Goal: Task Accomplishment & Management: Complete application form

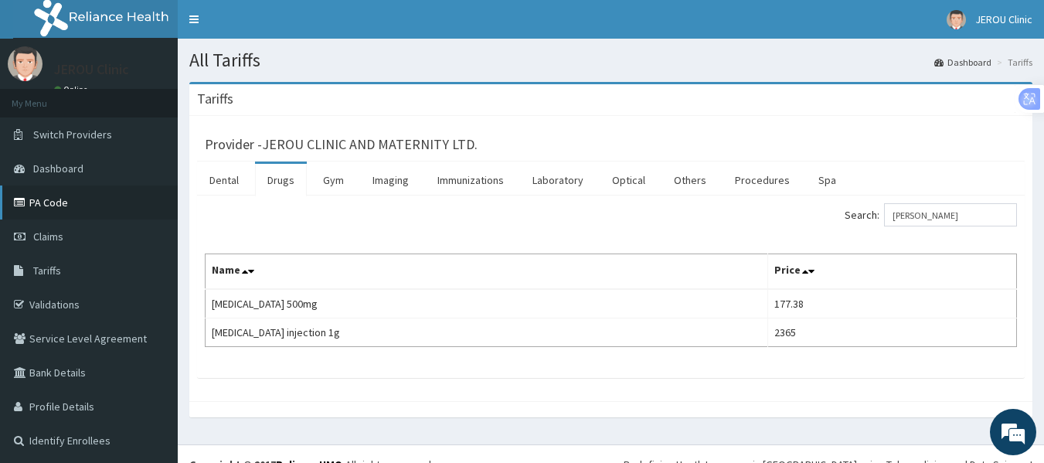
click at [51, 202] on link "PA Code" at bounding box center [89, 202] width 178 height 34
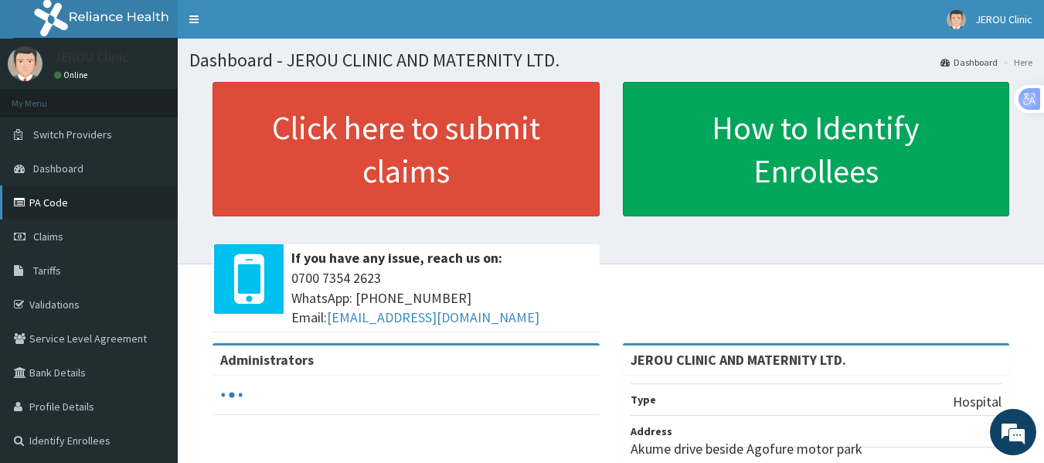
click at [60, 199] on link "PA Code" at bounding box center [89, 202] width 178 height 34
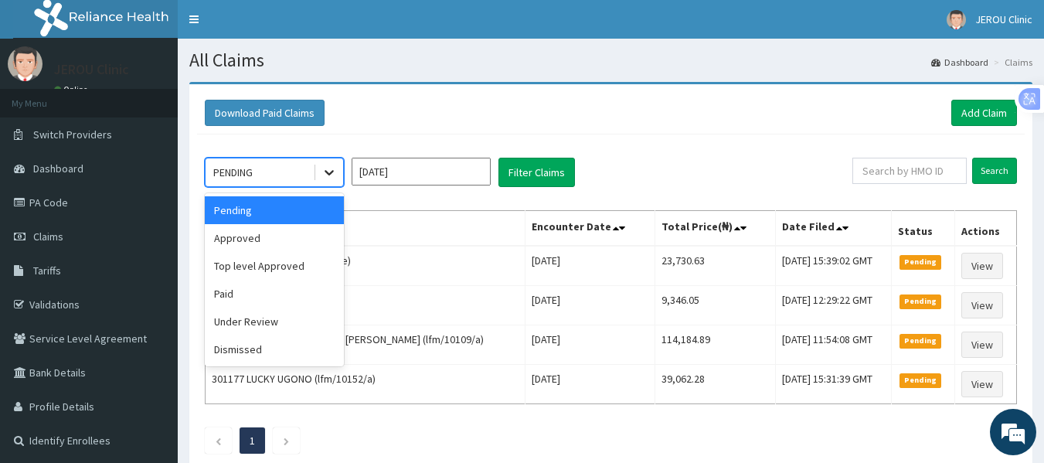
click at [325, 175] on icon at bounding box center [329, 172] width 15 height 15
click at [293, 239] on div "Approved" at bounding box center [274, 238] width 139 height 28
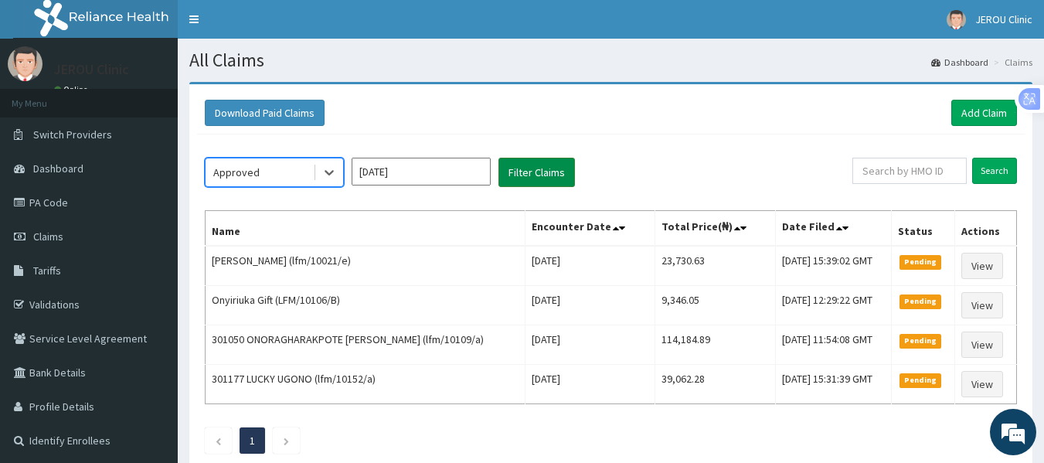
click at [530, 168] on button "Filter Claims" at bounding box center [536, 172] width 77 height 29
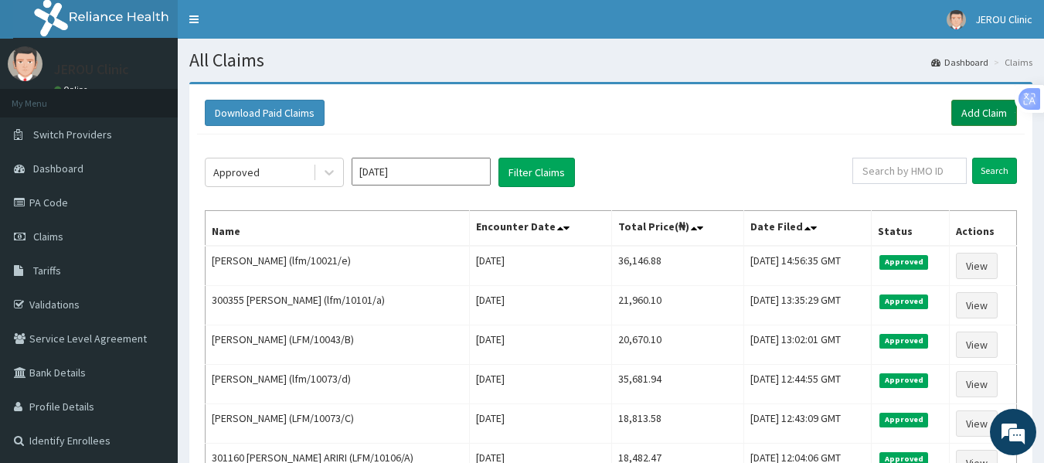
click at [981, 114] on link "Add Claim" at bounding box center [984, 113] width 66 height 26
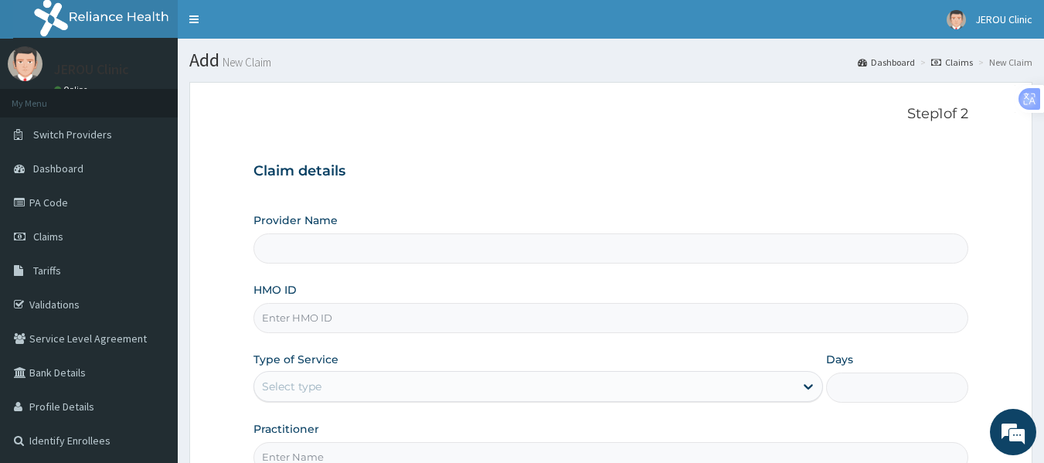
click at [315, 324] on input "HMO ID" at bounding box center [611, 318] width 716 height 30
type input "JEROU CLINIC AND MATERNITY LTD."
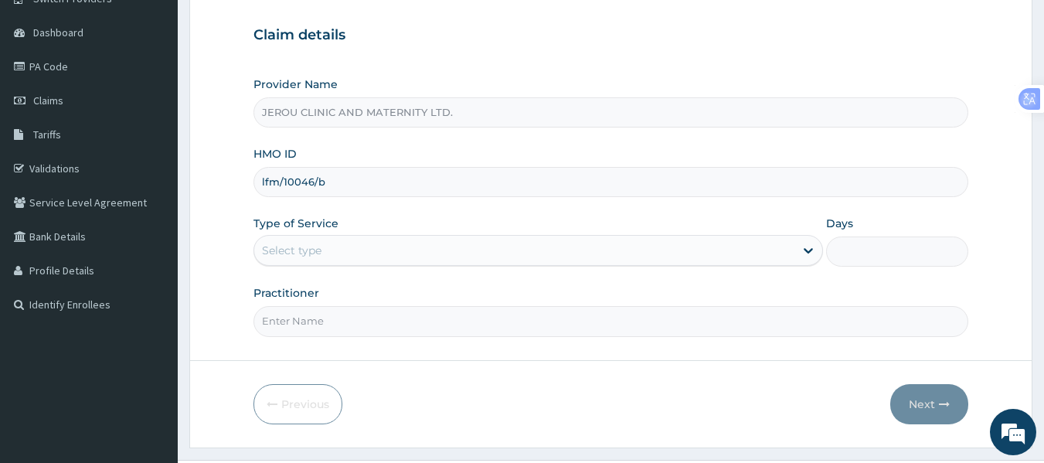
scroll to position [141, 0]
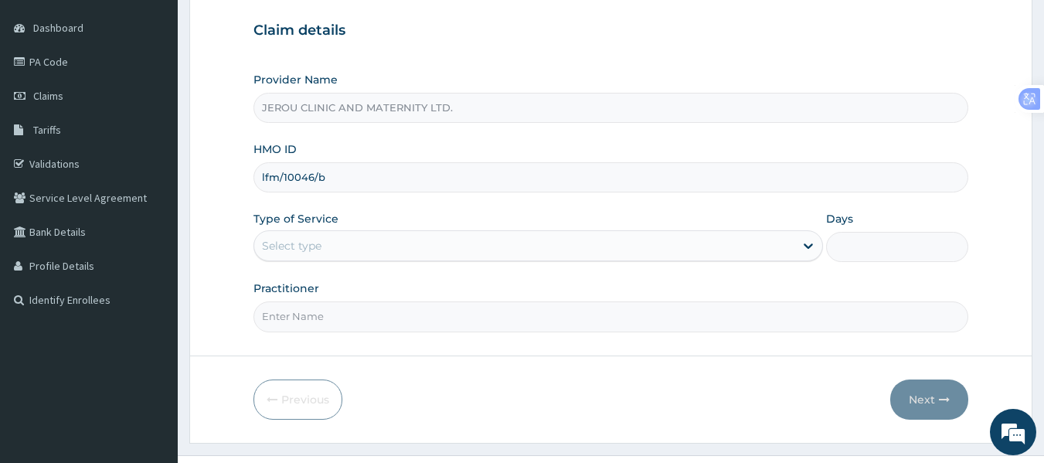
type input "lfm/10046/b"
click at [543, 253] on div "Select type" at bounding box center [524, 245] width 540 height 25
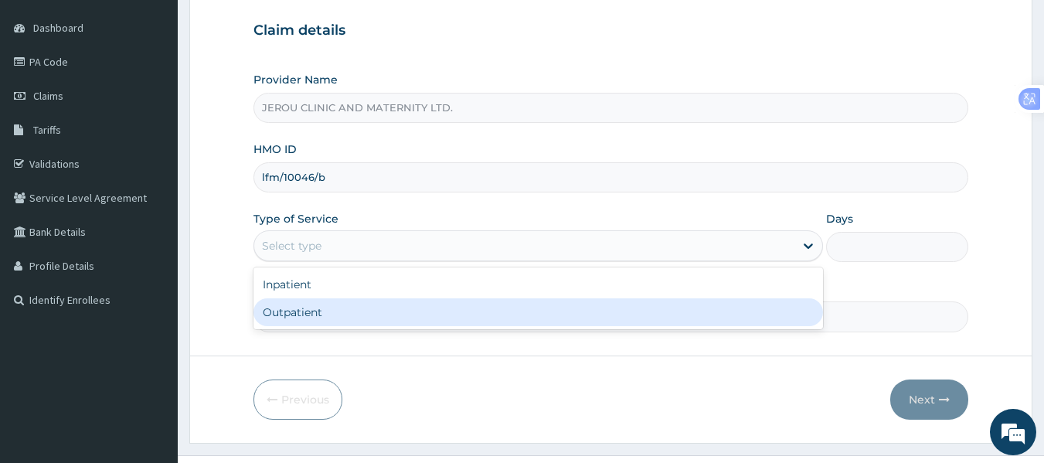
click at [424, 305] on div "Outpatient" at bounding box center [538, 312] width 570 height 28
type input "1"
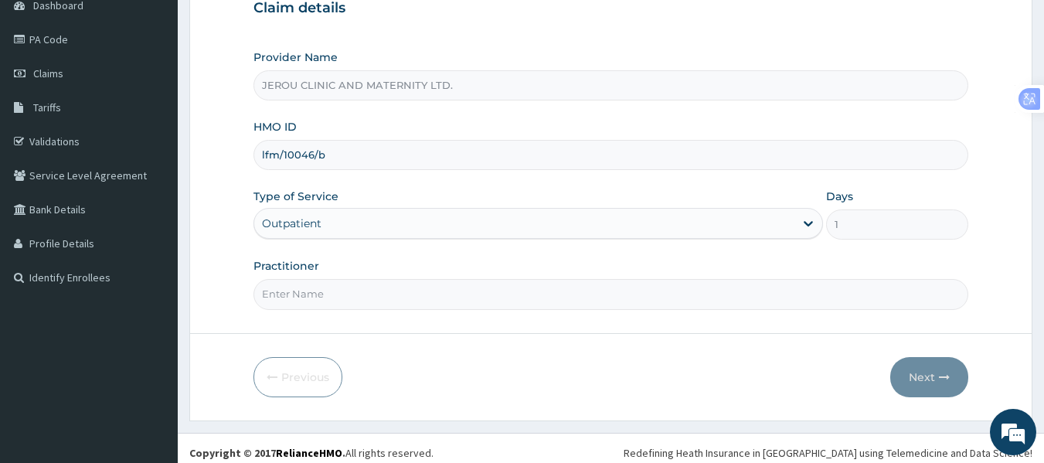
scroll to position [172, 0]
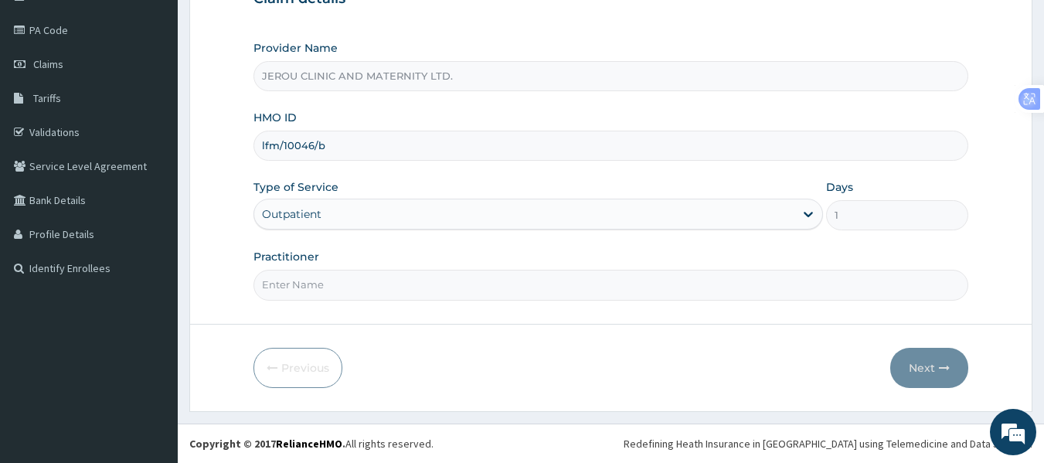
click at [399, 286] on input "Practitioner" at bounding box center [611, 285] width 716 height 30
type input "Dr Victor"
click at [917, 370] on button "Next" at bounding box center [929, 368] width 78 height 40
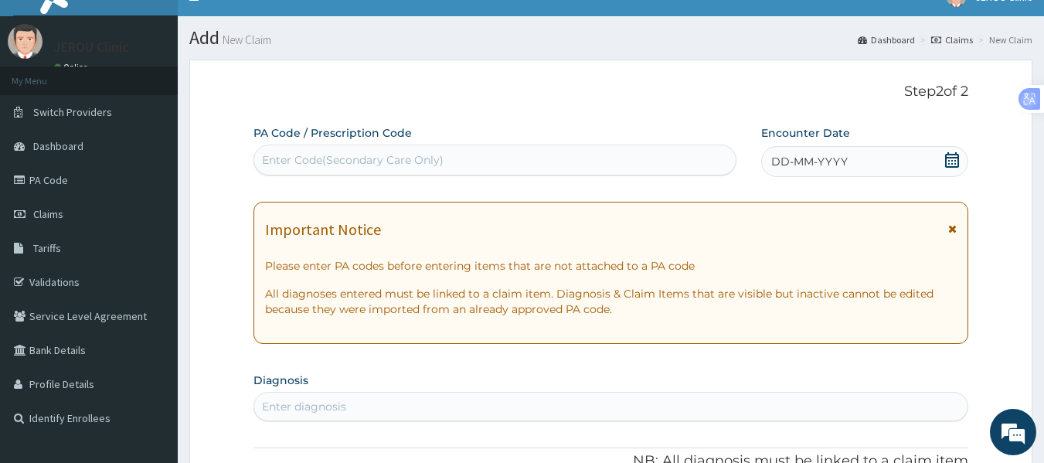
scroll to position [21, 0]
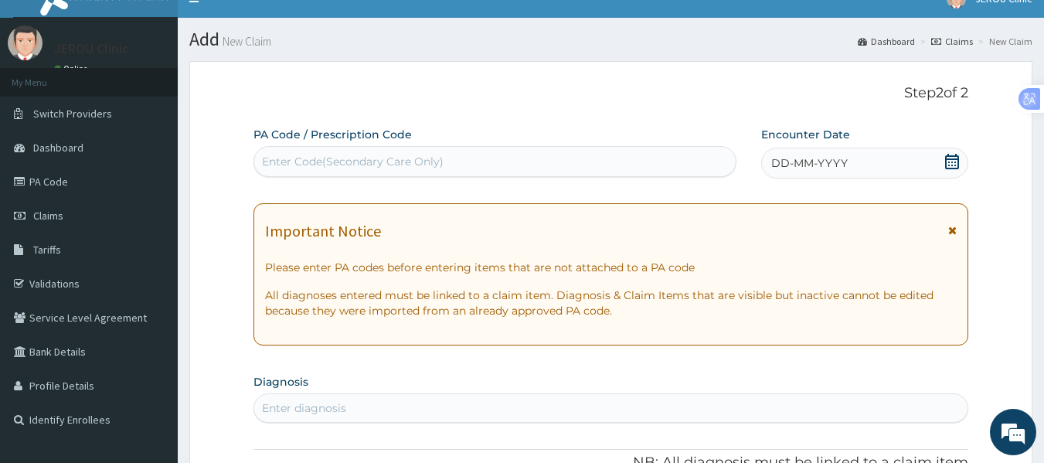
click at [798, 155] on div "DD-MM-YYYY" at bounding box center [864, 163] width 207 height 31
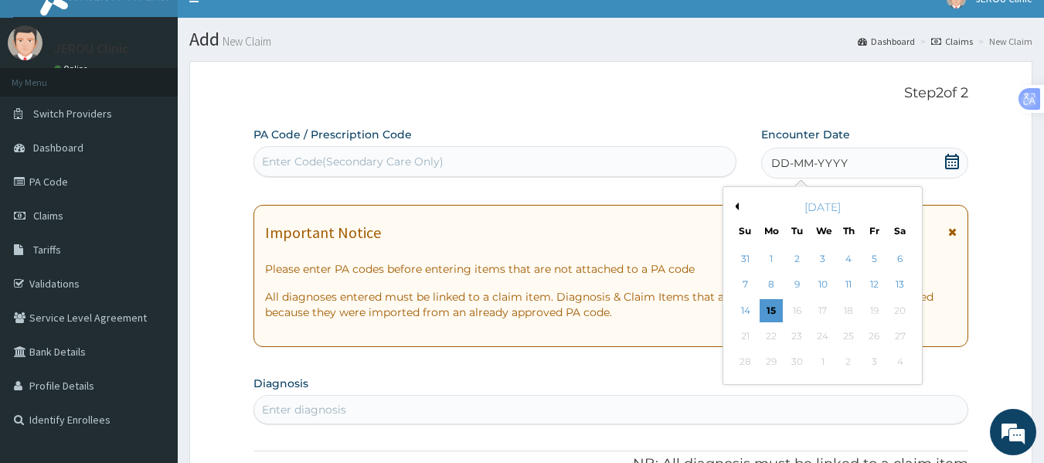
click at [771, 257] on div "1" at bounding box center [771, 258] width 23 height 23
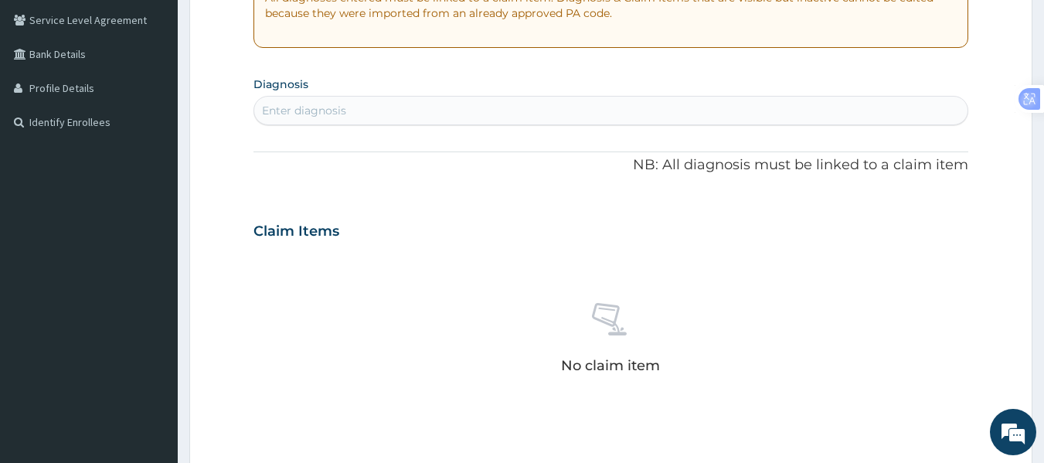
scroll to position [324, 0]
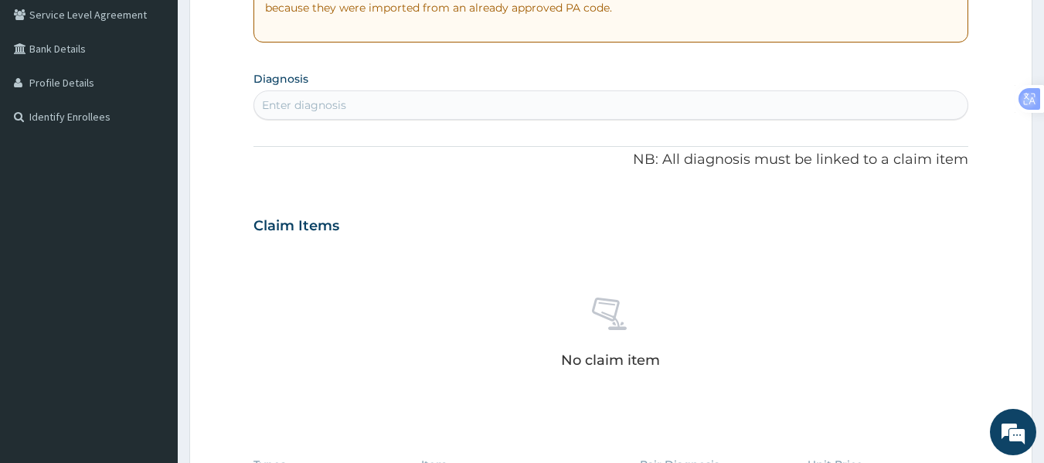
click at [401, 114] on div "Enter diagnosis" at bounding box center [611, 105] width 714 height 25
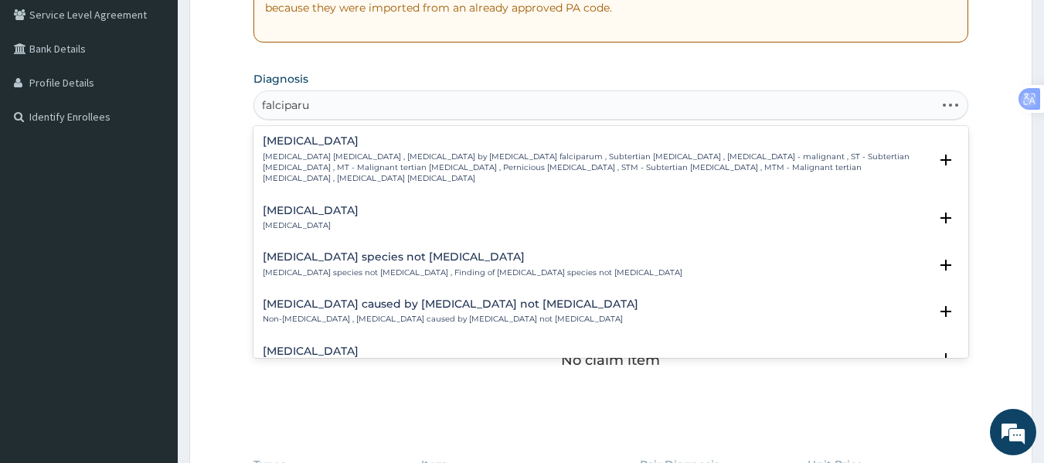
type input "falciparum"
drag, startPoint x: 362, startPoint y: 142, endPoint x: 352, endPoint y: 148, distance: 11.4
click at [352, 148] on div "Falciparum malaria Falciparum malaria , Malignant tertian malaria , Malaria by …" at bounding box center [596, 159] width 667 height 49
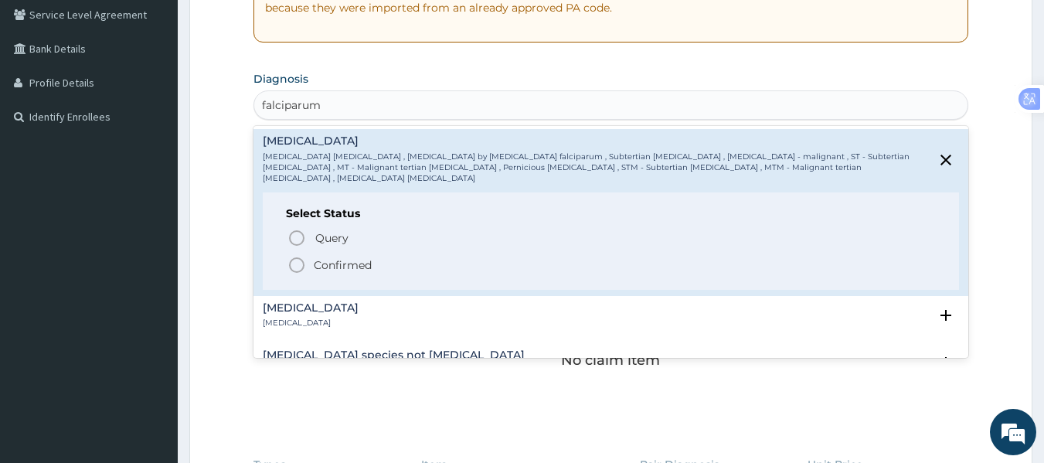
click at [301, 256] on icon "status option filled" at bounding box center [296, 265] width 19 height 19
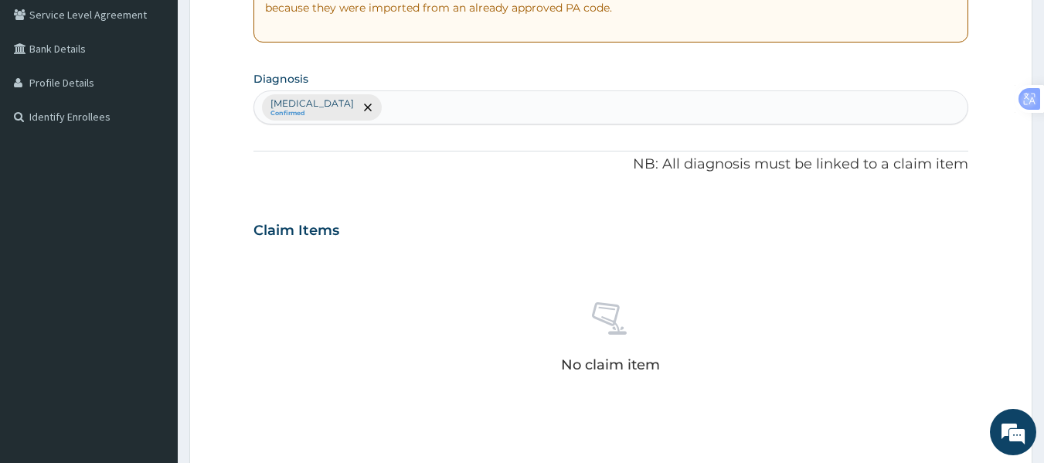
click at [424, 115] on div "Falciparum malaria Confirmed" at bounding box center [611, 107] width 714 height 32
type input "helminthia"
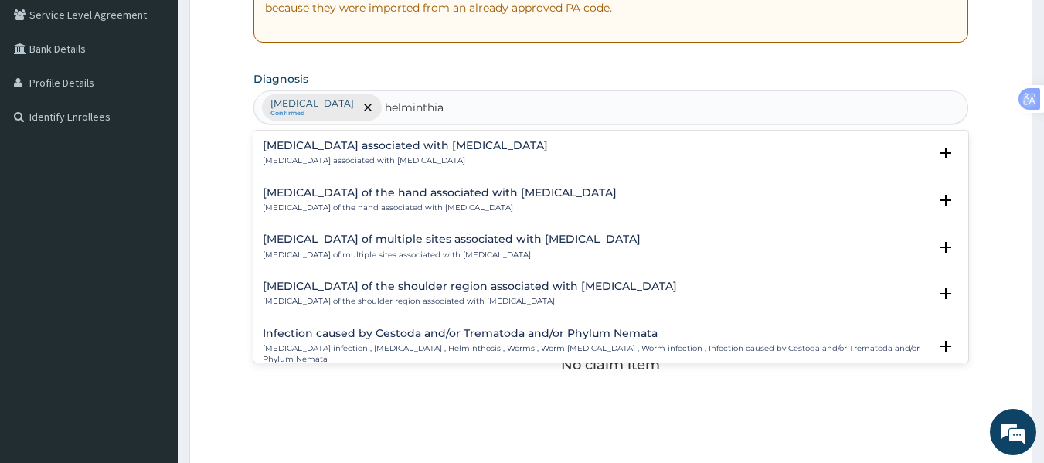
click at [389, 349] on p "Helminth infection , Helminthiasis , Helminthosis , Worms , Worm infestation , …" at bounding box center [596, 354] width 667 height 22
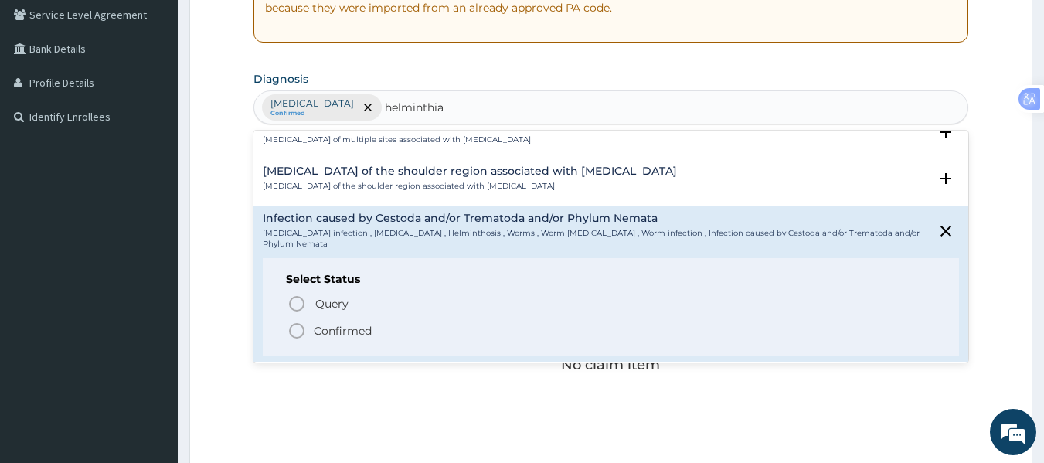
scroll to position [124, 0]
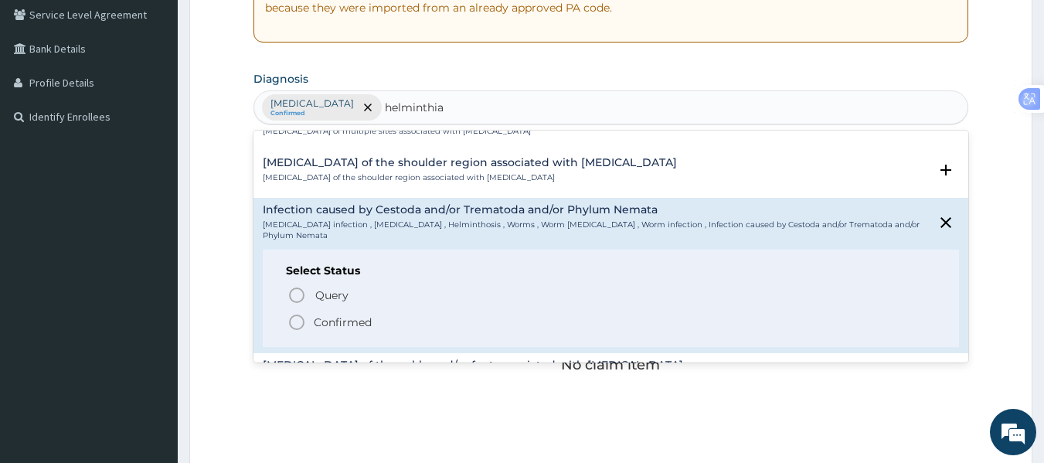
click at [305, 313] on icon "status option filled" at bounding box center [296, 322] width 19 height 19
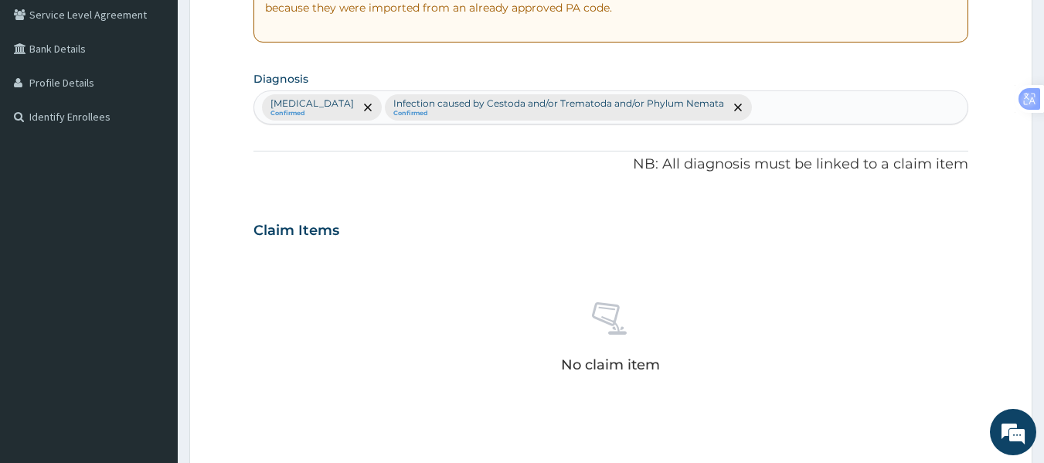
click at [811, 107] on div "Falciparum malaria Confirmed Infection caused by Cestoda and/or Trematoda and/o…" at bounding box center [611, 107] width 714 height 32
type input "diarrhoea"
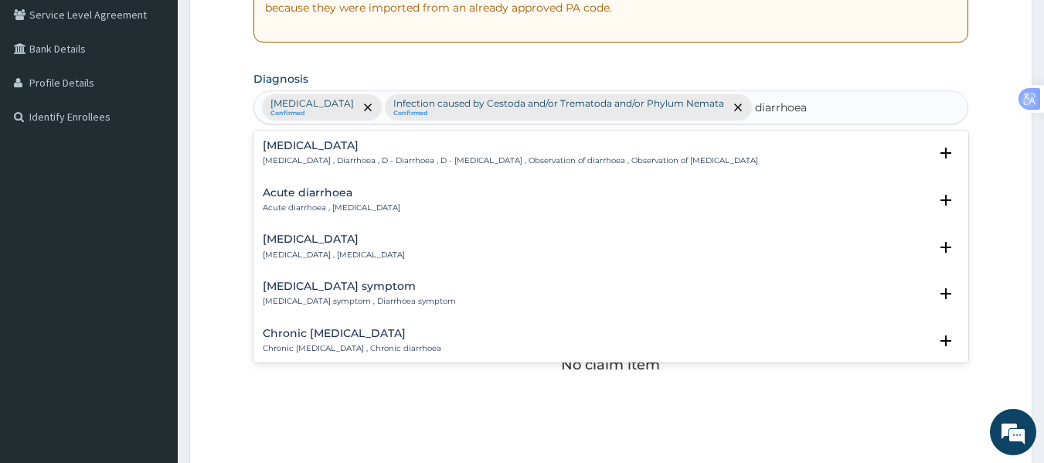
click at [284, 206] on p "Acute diarrhoea , Acute diarrhea" at bounding box center [332, 207] width 138 height 11
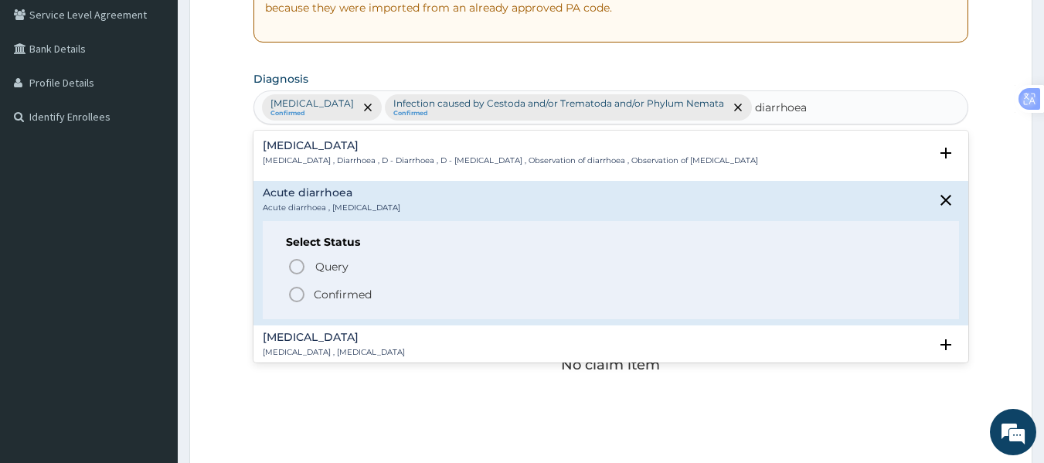
click at [301, 297] on icon "status option filled" at bounding box center [296, 294] width 19 height 19
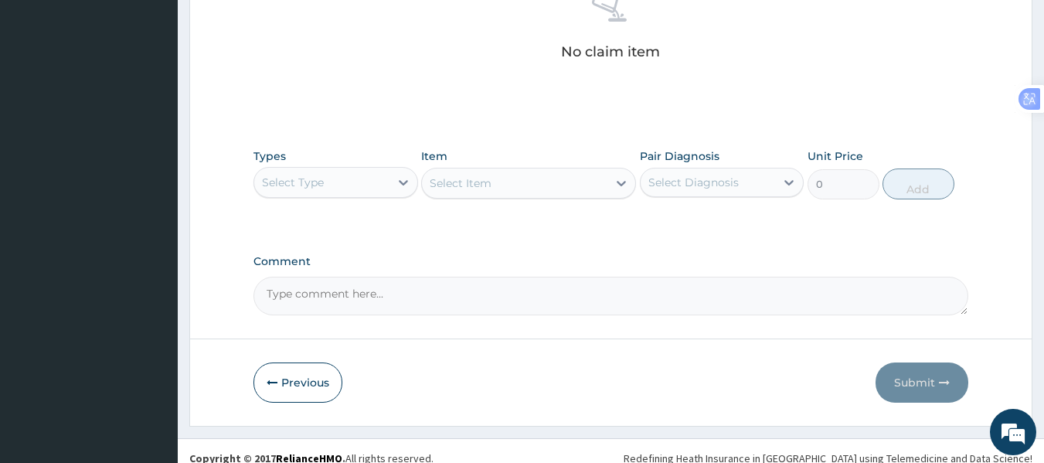
scroll to position [652, 0]
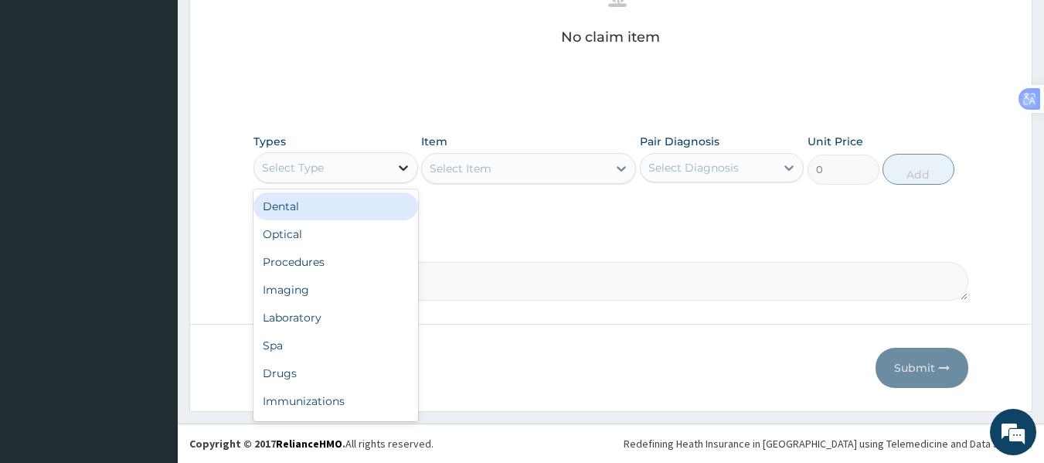
click at [391, 165] on div at bounding box center [404, 168] width 28 height 28
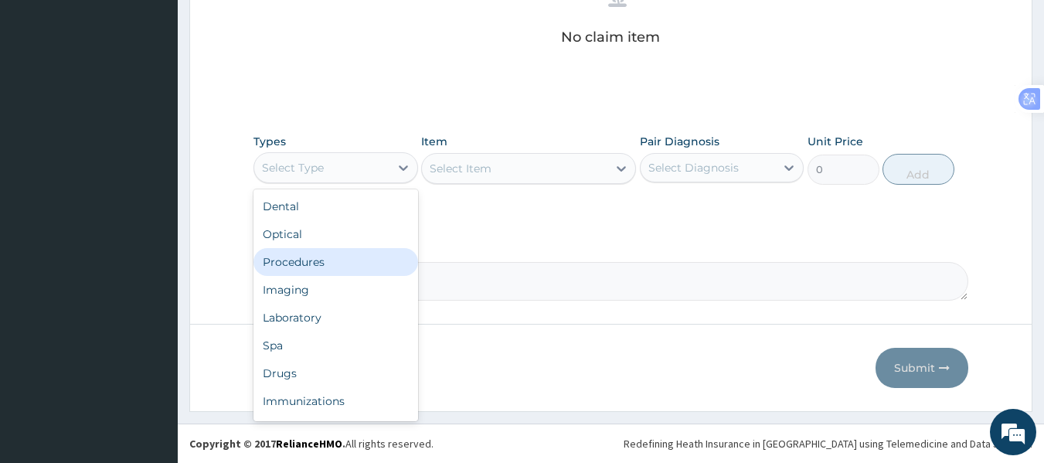
click at [366, 264] on div "Procedures" at bounding box center [335, 262] width 165 height 28
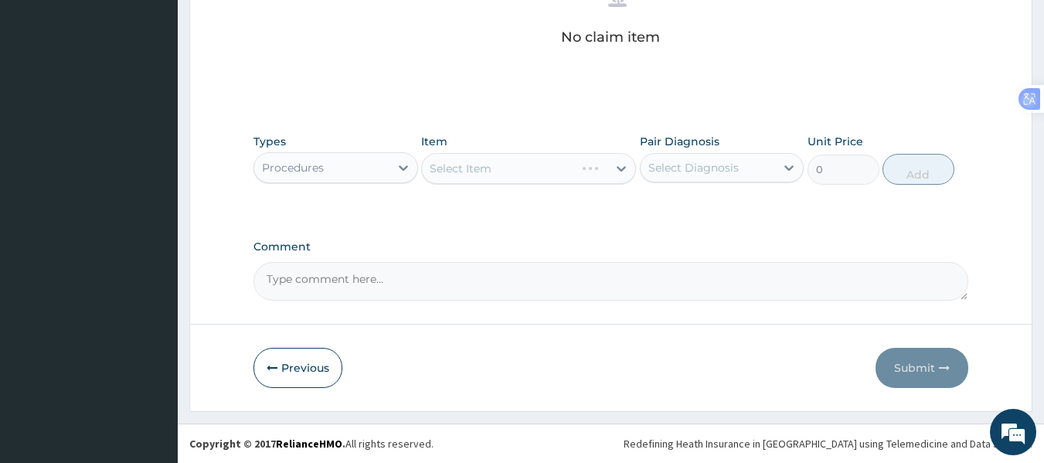
click at [528, 169] on div "Select Item" at bounding box center [528, 168] width 215 height 31
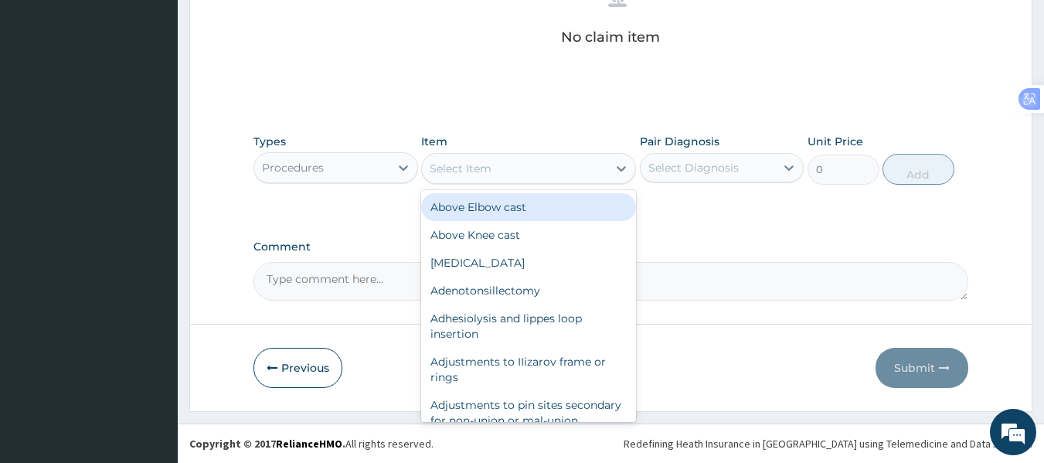
click at [528, 169] on div "Select Item" at bounding box center [514, 168] width 185 height 25
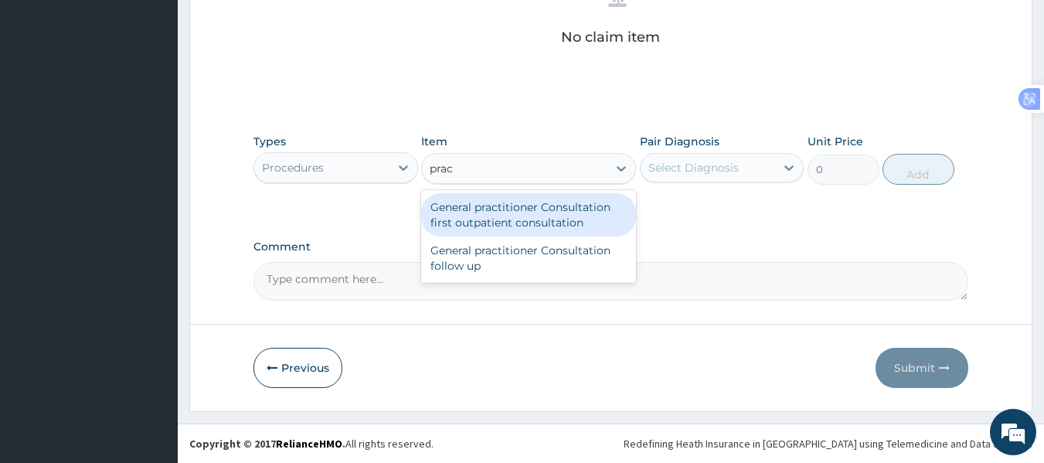
type input "pract"
click at [534, 207] on div "General practitioner Consultation first outpatient consultation" at bounding box center [528, 214] width 215 height 43
type input "3547.5"
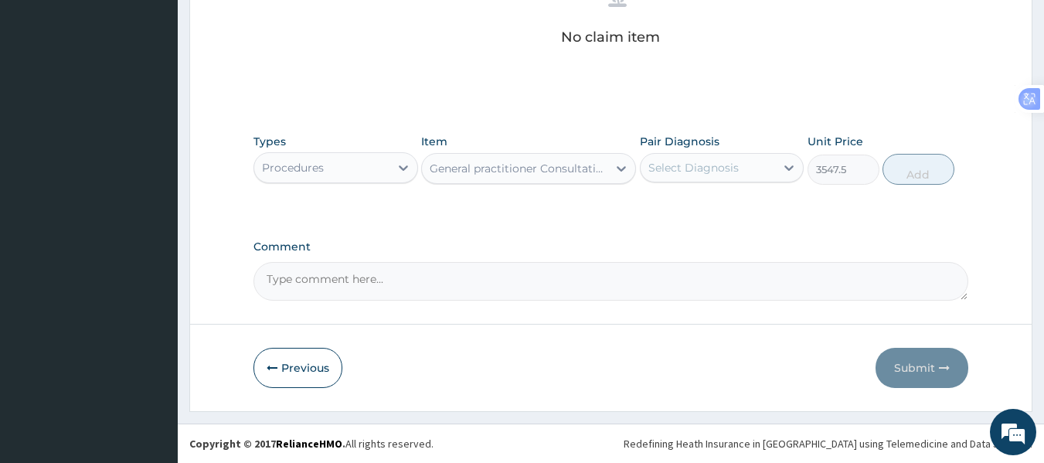
click at [714, 167] on div "Select Diagnosis" at bounding box center [693, 167] width 90 height 15
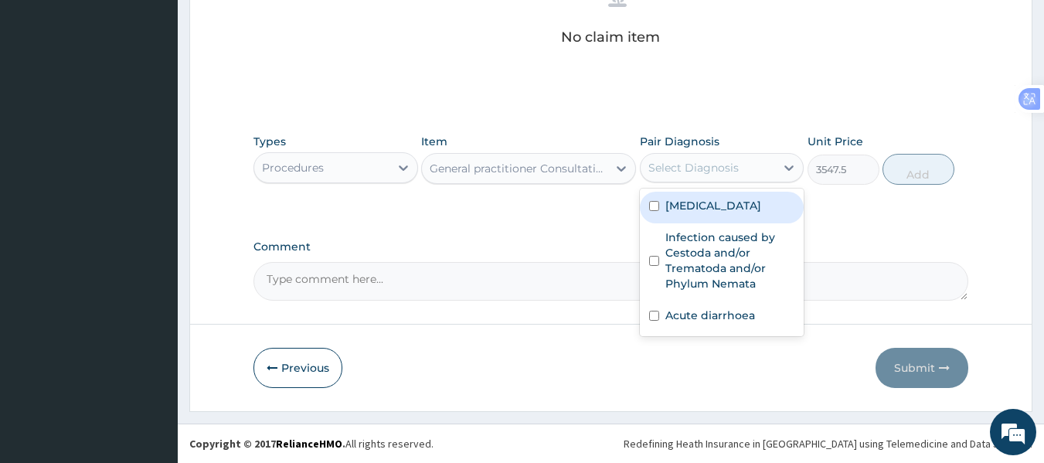
click at [715, 213] on div "Falciparum malaria" at bounding box center [722, 208] width 165 height 32
checkbox input "true"
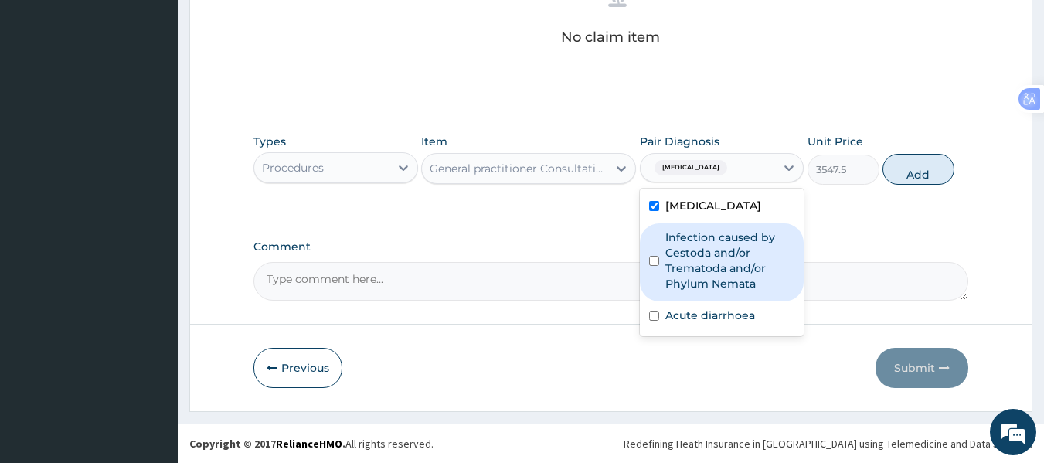
click at [723, 244] on label "Infection caused by Cestoda and/or Trematoda and/or Phylum Nemata" at bounding box center [730, 261] width 130 height 62
checkbox input "true"
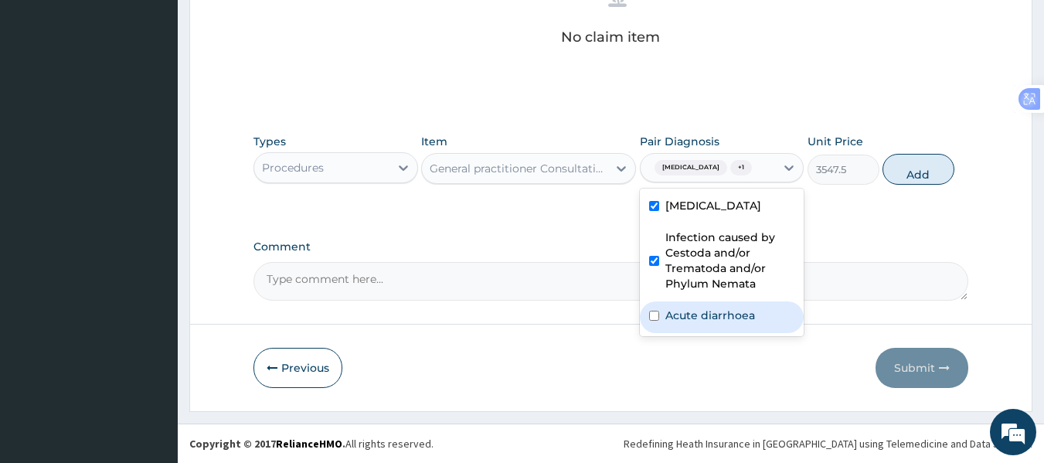
click at [703, 313] on label "Acute diarrhoea" at bounding box center [710, 315] width 90 height 15
checkbox input "true"
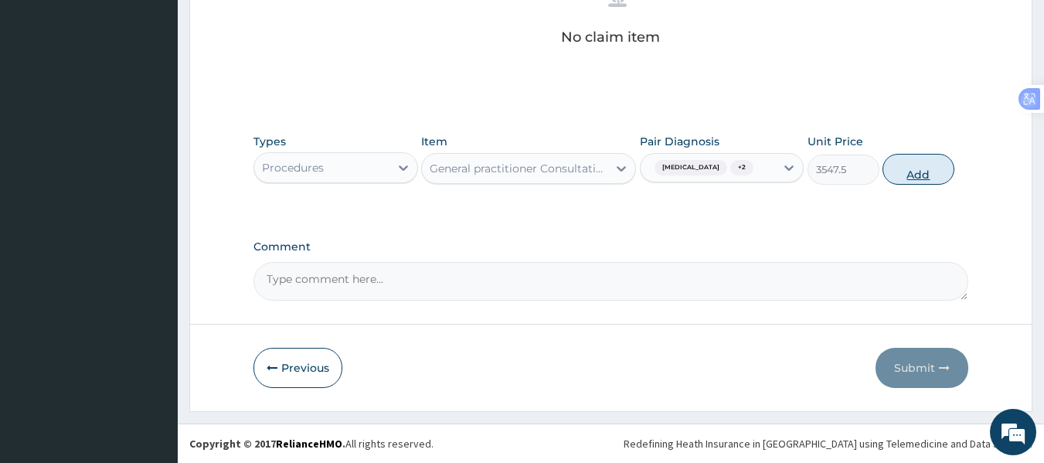
click at [906, 170] on button "Add" at bounding box center [919, 169] width 72 height 31
type input "0"
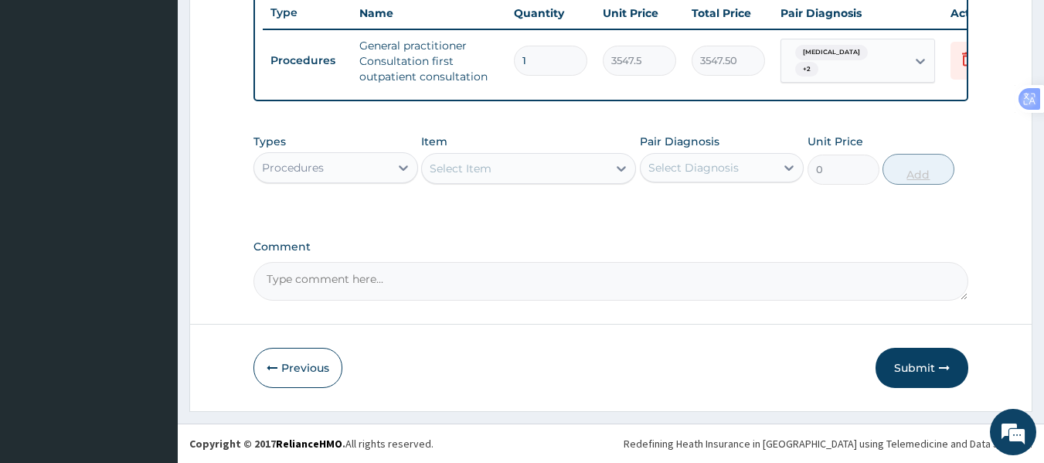
scroll to position [598, 0]
click at [373, 169] on div "Procedures" at bounding box center [321, 167] width 135 height 25
click at [384, 162] on div "Procedures" at bounding box center [321, 167] width 135 height 25
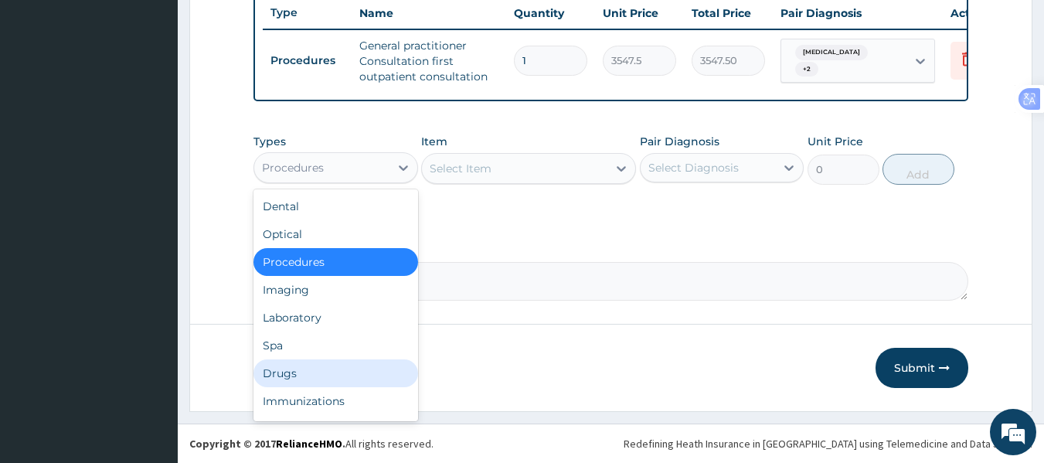
click at [311, 375] on div "Drugs" at bounding box center [335, 373] width 165 height 28
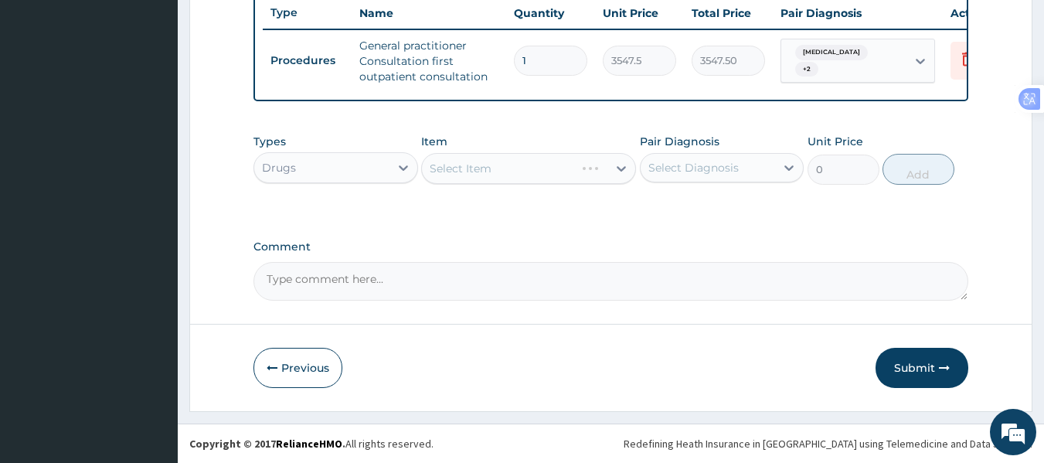
click at [485, 169] on div "Select Item" at bounding box center [528, 168] width 215 height 31
click at [512, 169] on div "Select Item" at bounding box center [528, 168] width 215 height 31
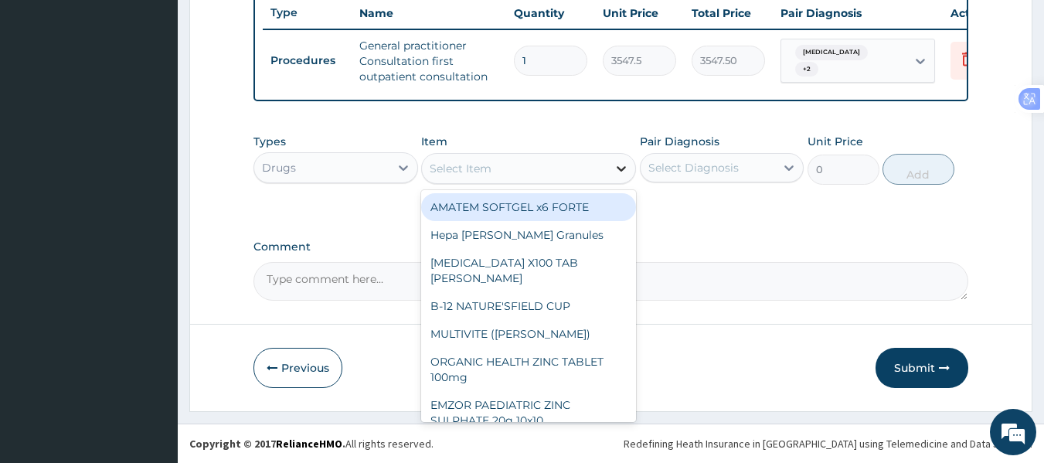
click at [618, 171] on icon at bounding box center [621, 168] width 15 height 15
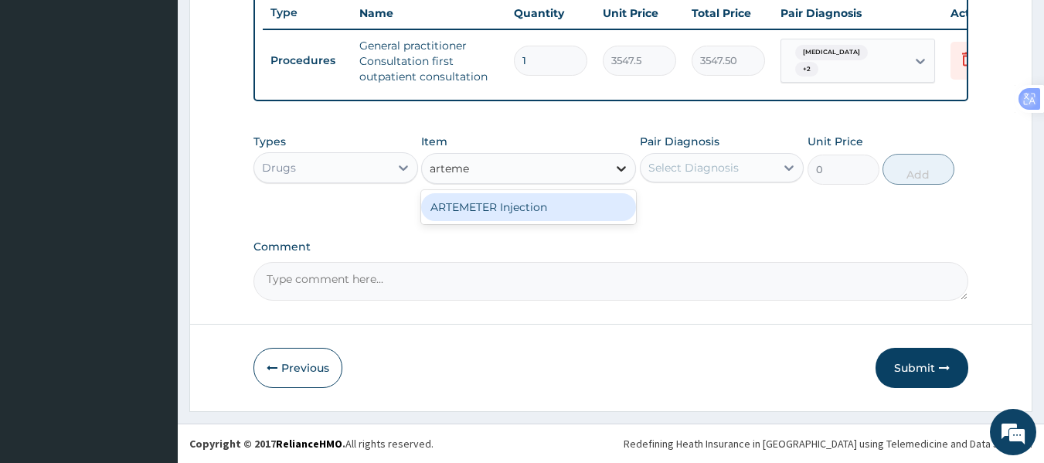
type input "artemet"
click at [538, 215] on div "ARTEMETER Injection" at bounding box center [528, 207] width 215 height 28
type input "946"
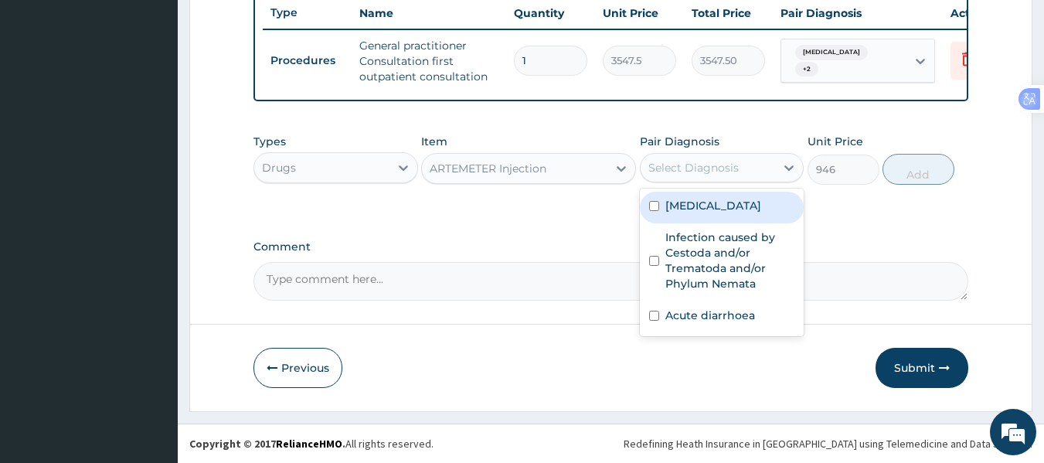
click at [714, 172] on div "Select Diagnosis" at bounding box center [693, 167] width 90 height 15
click at [726, 208] on label "Falciparum malaria" at bounding box center [713, 205] width 96 height 15
checkbox input "true"
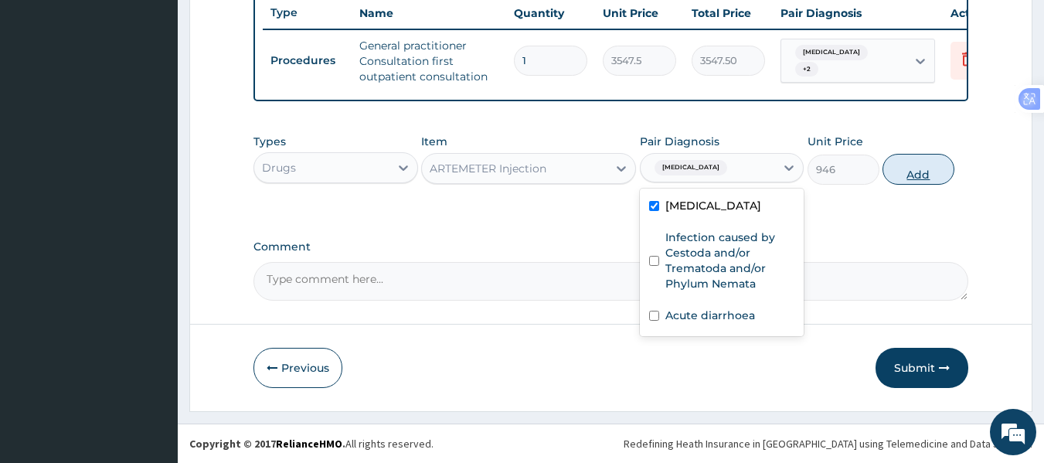
click at [920, 170] on button "Add" at bounding box center [919, 169] width 72 height 31
type input "0"
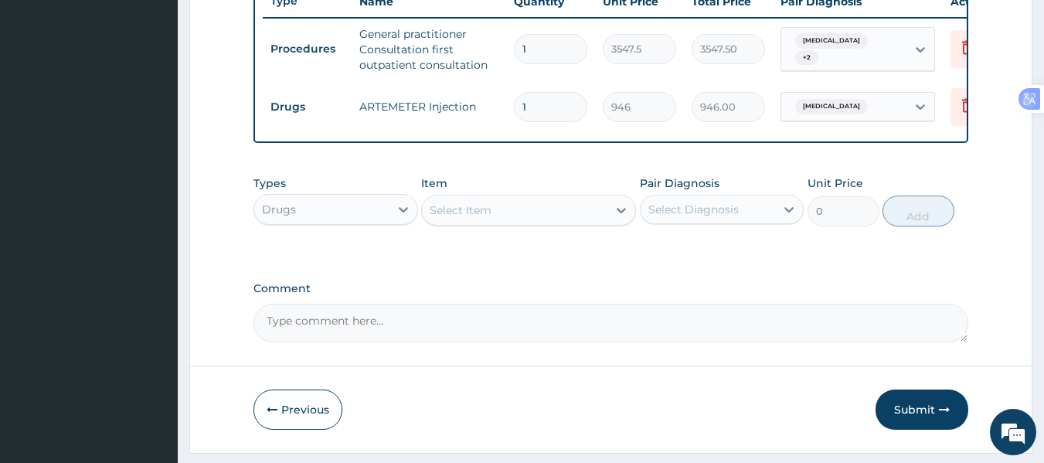
drag, startPoint x: 543, startPoint y: 108, endPoint x: 424, endPoint y: 117, distance: 119.4
click at [424, 117] on tr "Drugs ARTEMETER Injection 1 946 946.00 Falciparum malaria Delete" at bounding box center [641, 106] width 757 height 53
type input "0.00"
type input "6"
type input "5676.00"
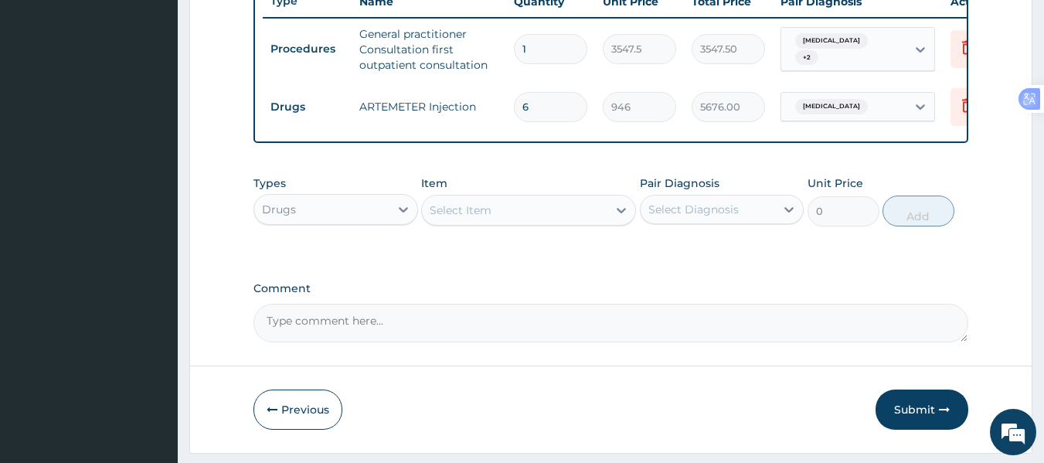
type input "6"
click at [462, 218] on div "Select Item" at bounding box center [461, 209] width 62 height 15
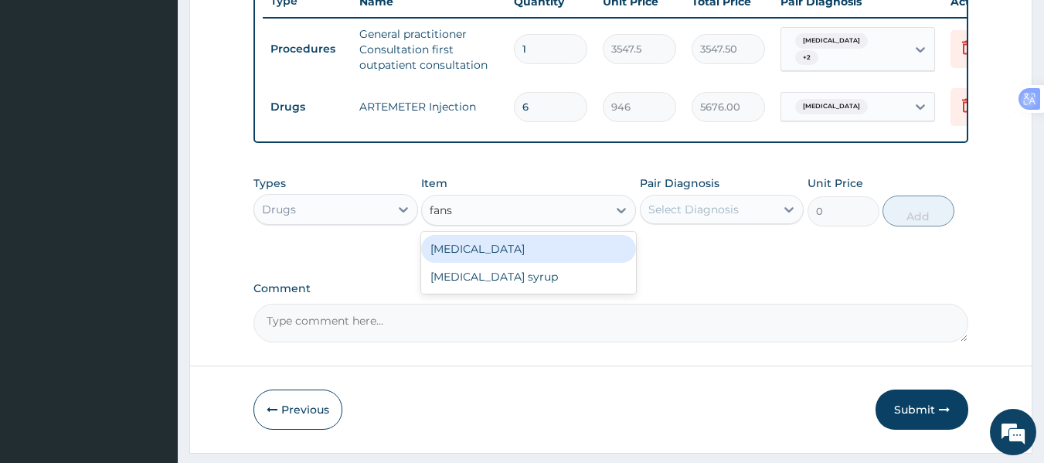
type input "fansi"
click at [462, 260] on div "Fansidar" at bounding box center [528, 249] width 215 height 28
type input "212.85"
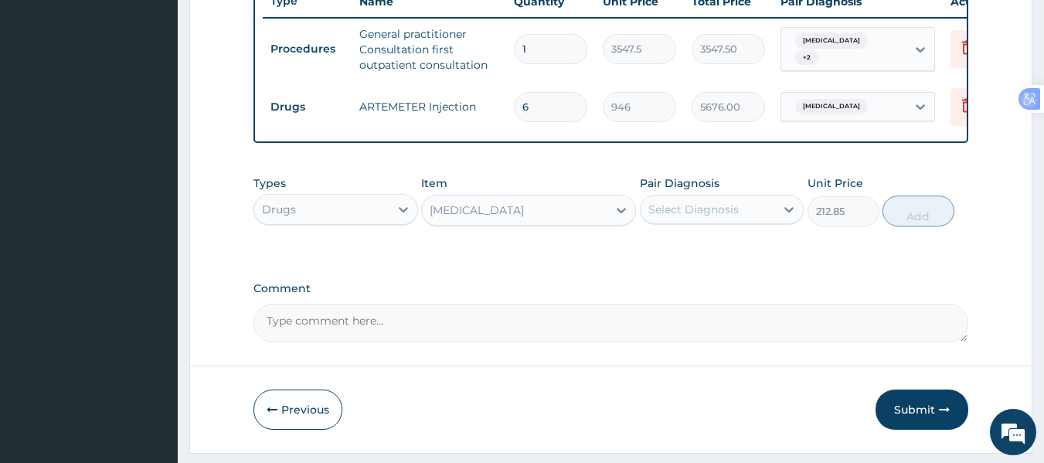
click at [672, 217] on div "Select Diagnosis" at bounding box center [693, 209] width 90 height 15
click at [653, 217] on div "Select Diagnosis" at bounding box center [693, 209] width 90 height 15
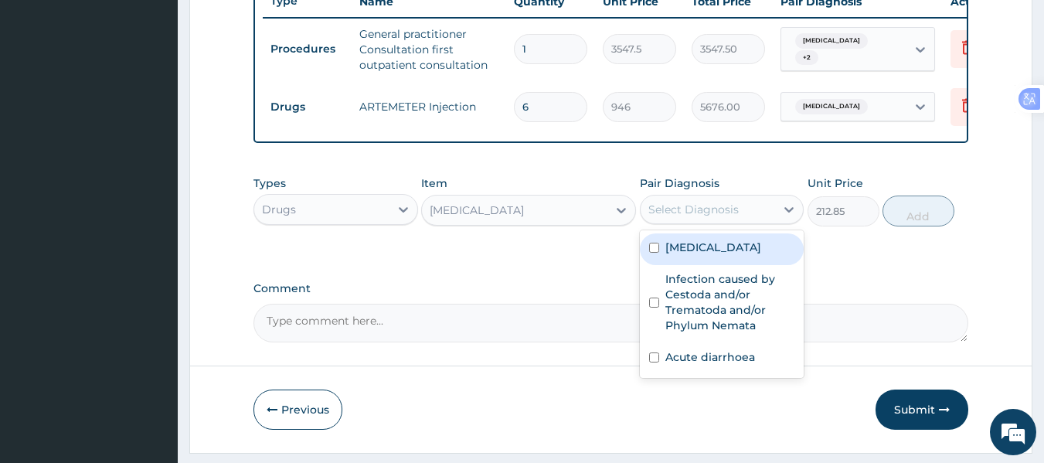
click at [692, 255] on label "Falciparum malaria" at bounding box center [713, 247] width 96 height 15
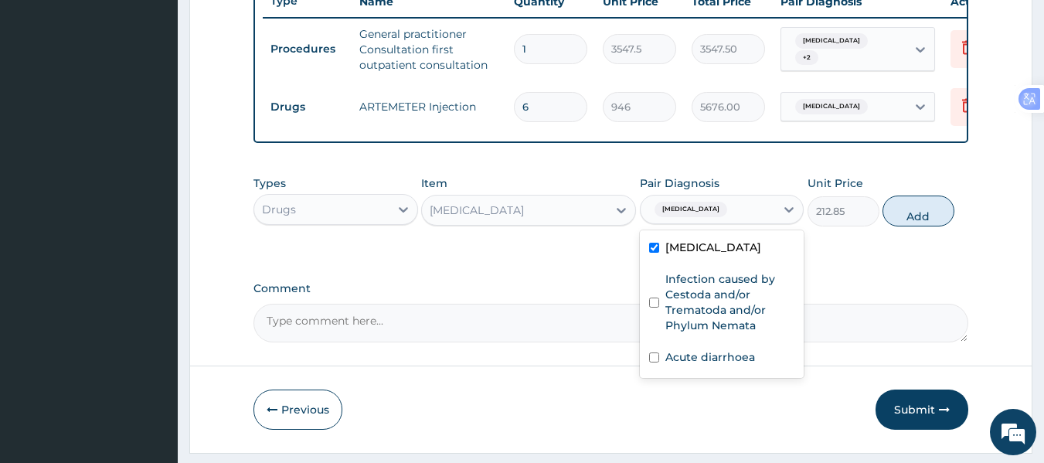
checkbox input "true"
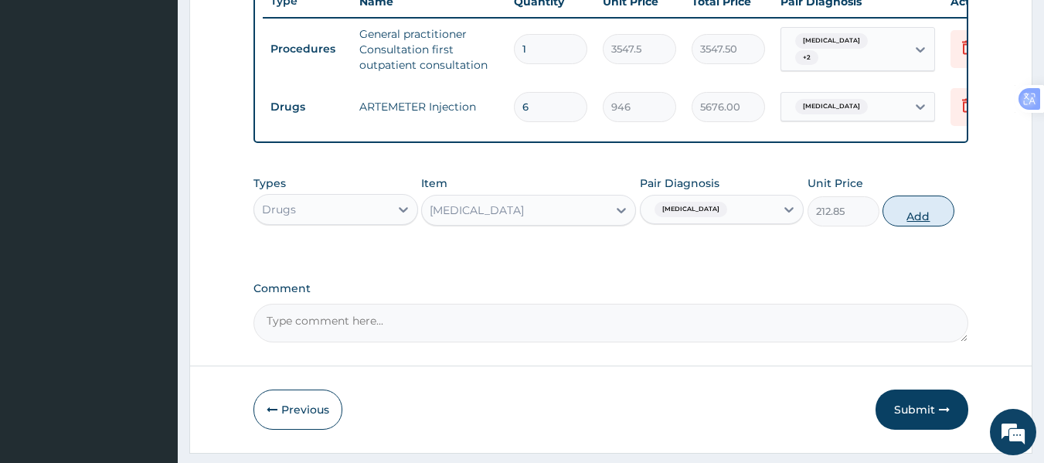
click at [921, 222] on button "Add" at bounding box center [919, 211] width 72 height 31
type input "0"
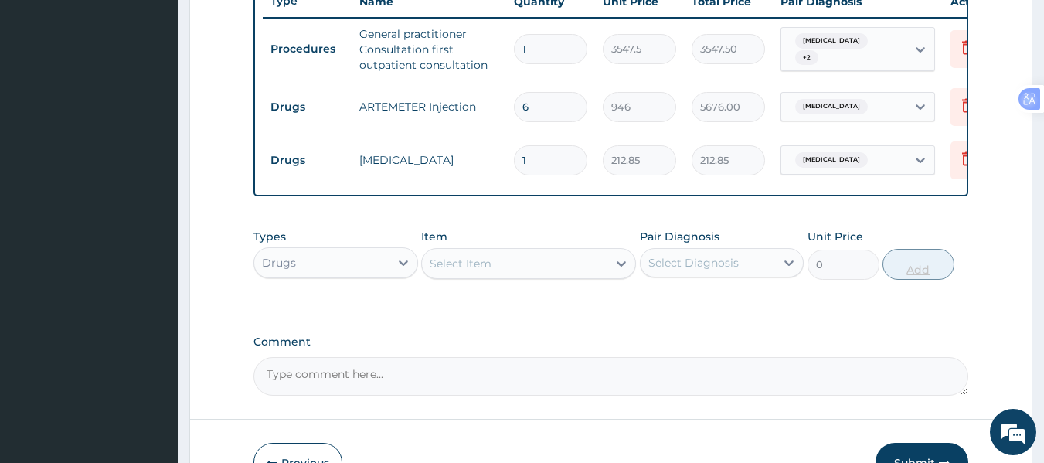
type input "0.00"
type input "3"
type input "638.55"
type input "3"
click at [480, 271] on div "Select Item" at bounding box center [461, 263] width 62 height 15
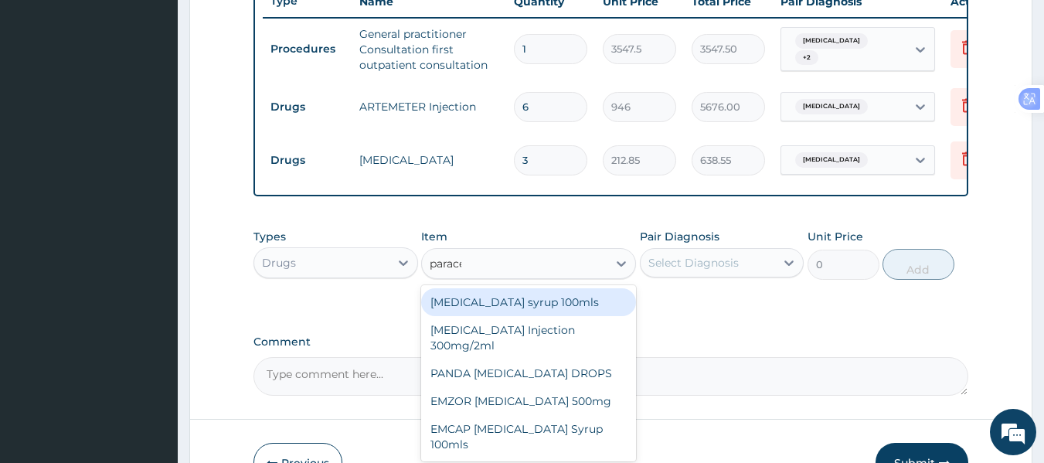
type input "paracet"
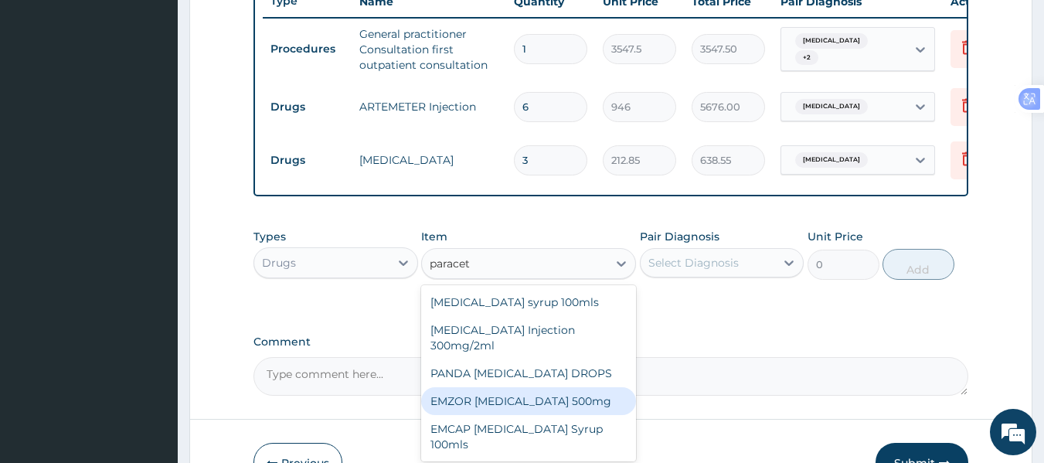
click at [521, 414] on div "EMZOR PARACETAMOL 500mg" at bounding box center [528, 401] width 215 height 28
type input "23.65"
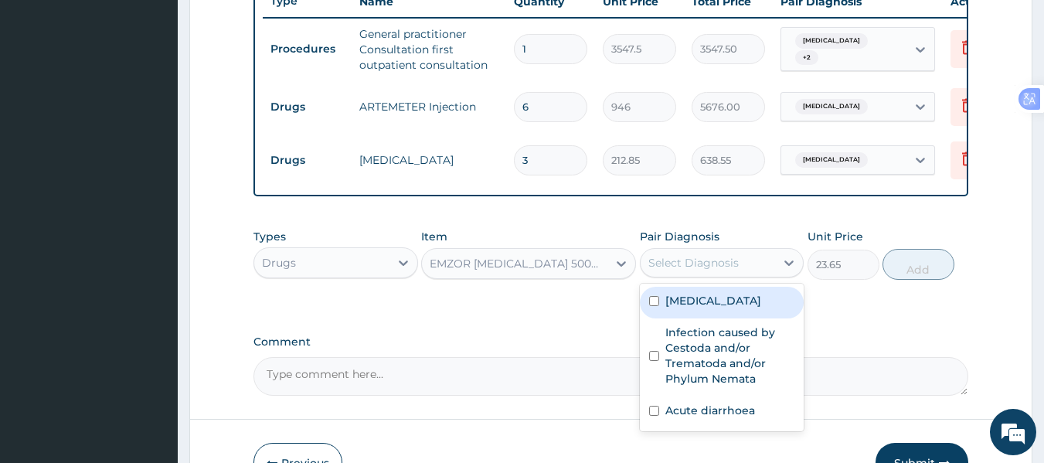
click at [713, 270] on div "Select Diagnosis" at bounding box center [693, 262] width 90 height 15
click at [728, 308] on label "Falciparum malaria" at bounding box center [713, 300] width 96 height 15
checkbox input "true"
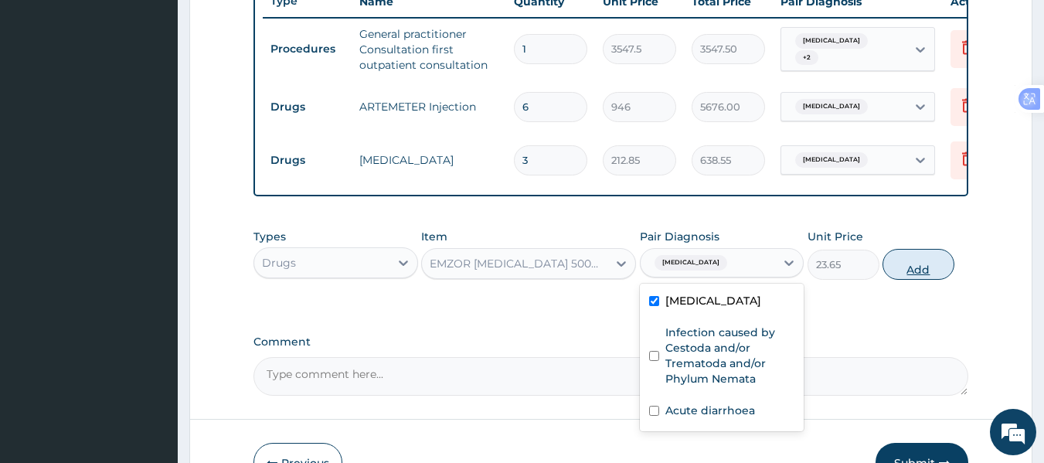
click at [921, 280] on button "Add" at bounding box center [919, 264] width 72 height 31
type input "0"
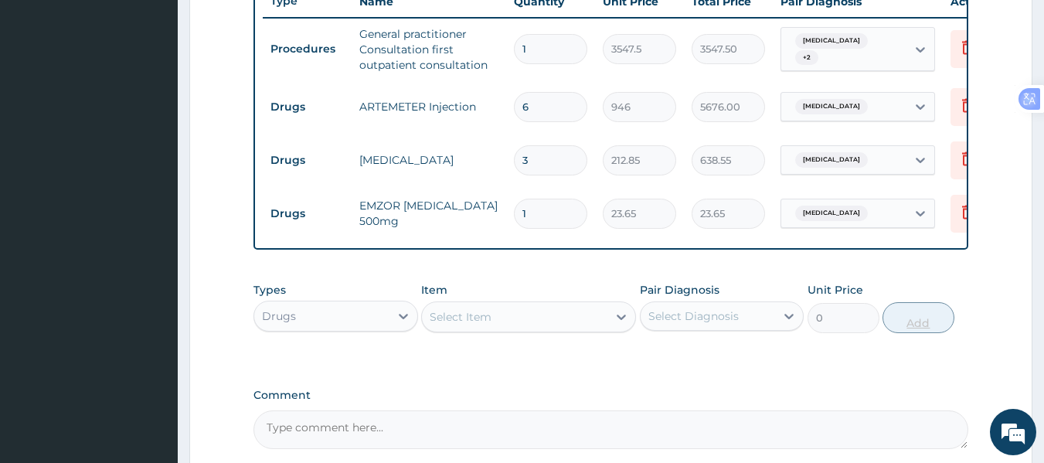
type input "18"
type input "425.70"
type input "18"
click at [512, 328] on div "Select Item" at bounding box center [514, 317] width 185 height 25
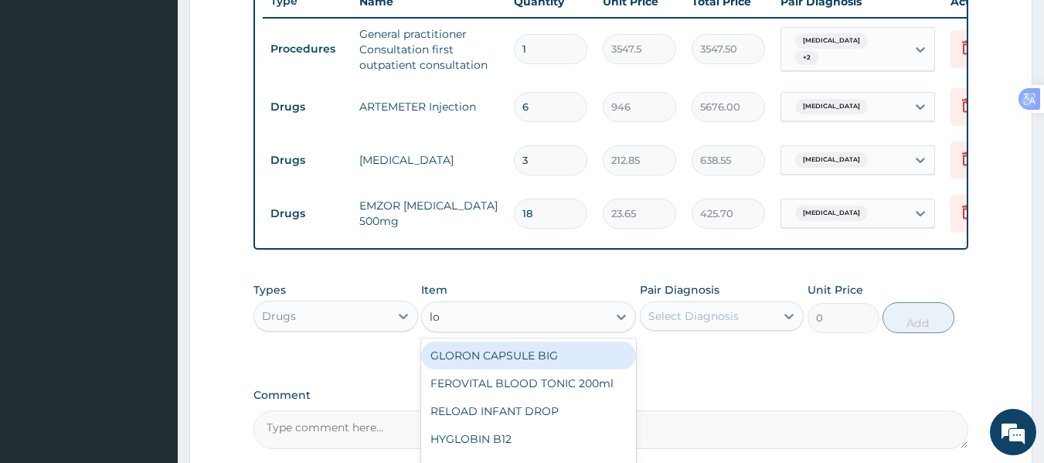
type input "lop"
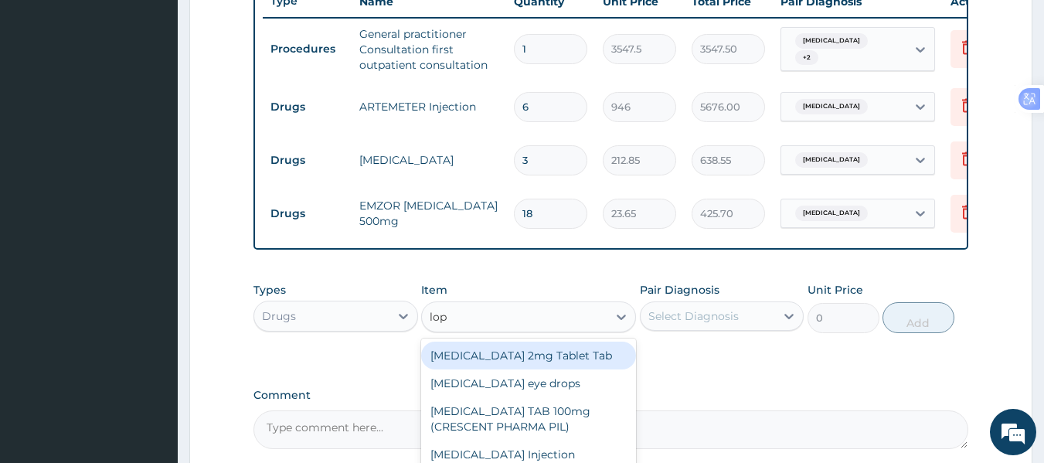
click at [531, 354] on div "Loperamide 2mg Tablet Tab" at bounding box center [528, 356] width 215 height 28
type input "88.6875"
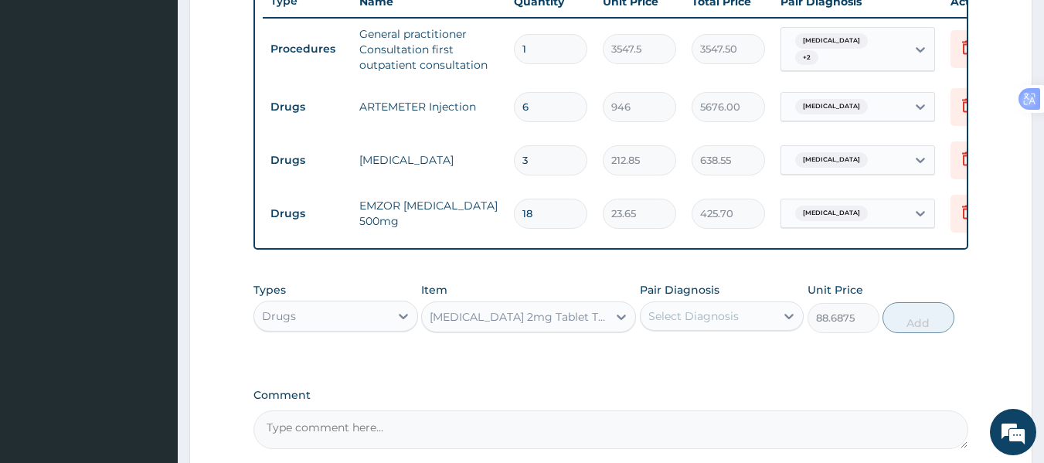
click at [708, 324] on div "Select Diagnosis" at bounding box center [693, 315] width 90 height 15
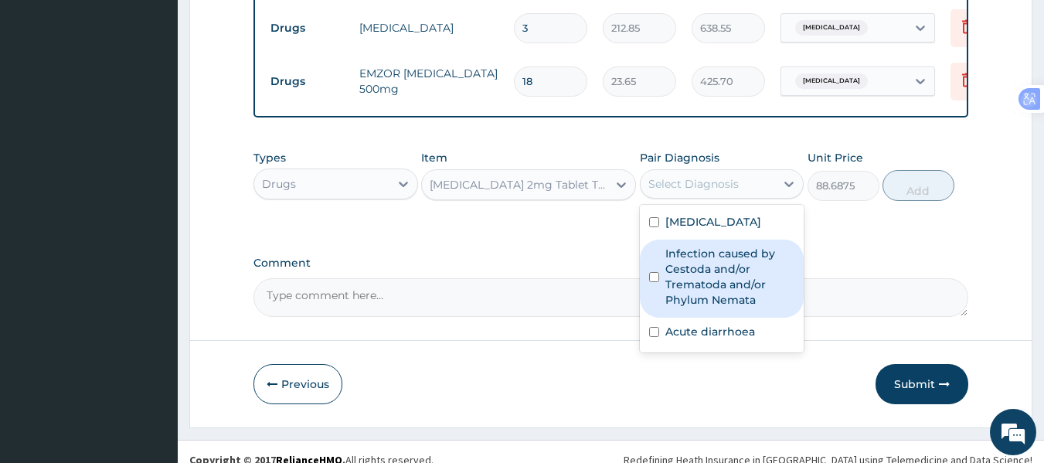
scroll to position [758, 0]
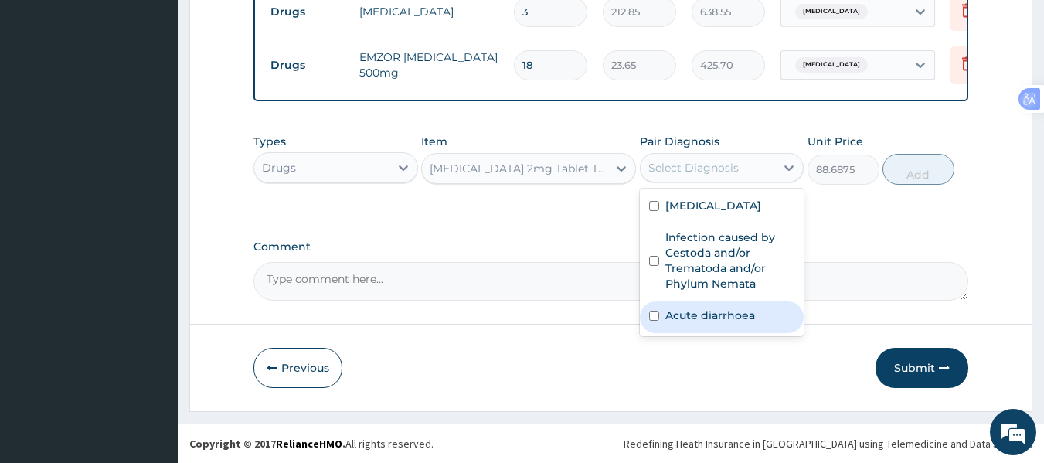
click at [706, 312] on label "Acute diarrhoea" at bounding box center [710, 315] width 90 height 15
checkbox input "true"
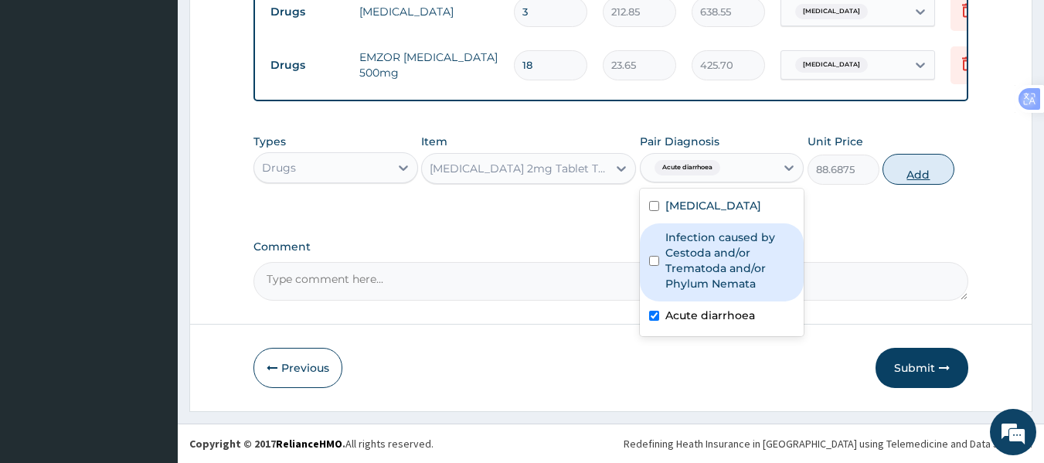
click at [915, 172] on button "Add" at bounding box center [919, 169] width 72 height 31
type input "0"
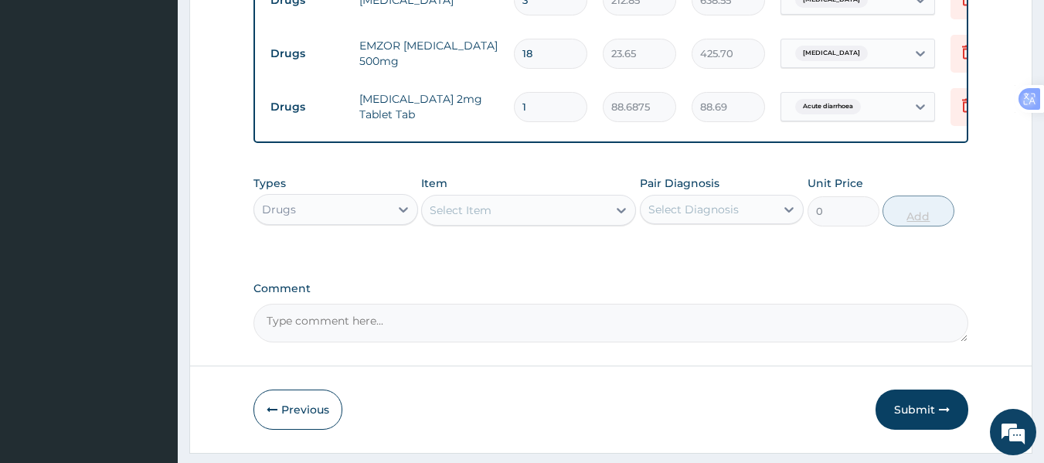
type input "0.00"
type input "2"
type input "177.38"
type input "2"
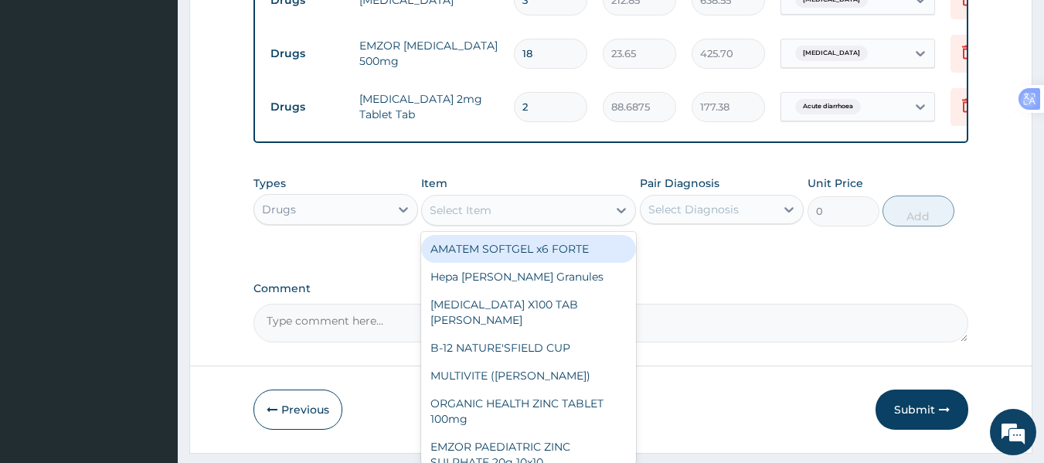
click at [463, 218] on div "Select Item" at bounding box center [461, 209] width 62 height 15
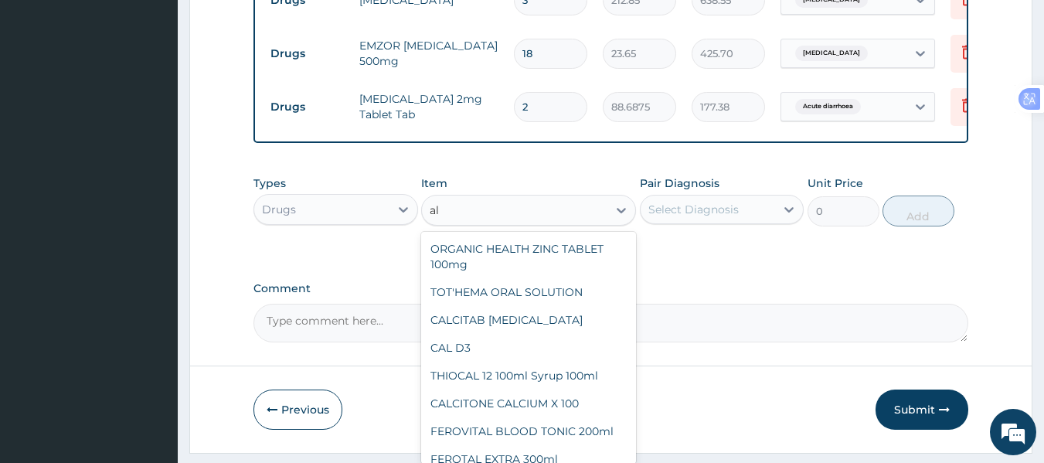
type input "a"
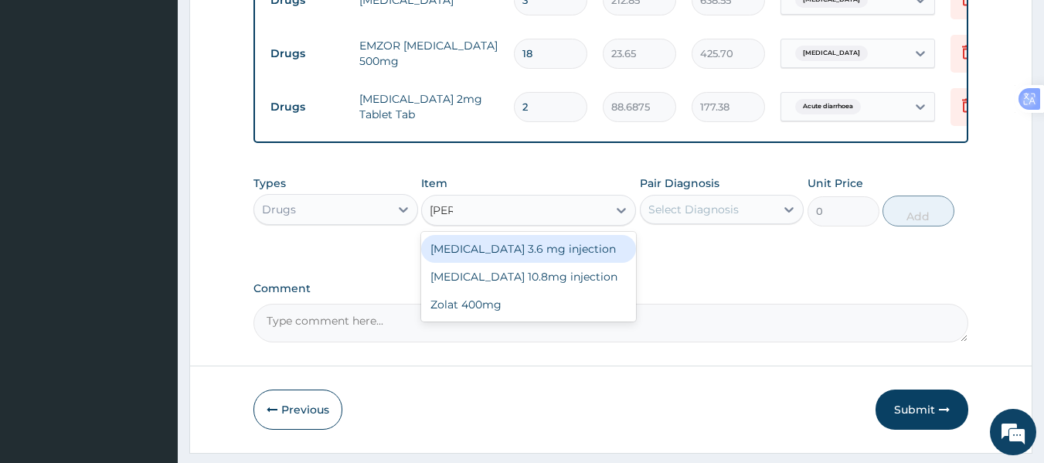
type input "zolat"
click at [508, 259] on div "Zolat 400mg" at bounding box center [528, 249] width 215 height 28
type input "413.875"
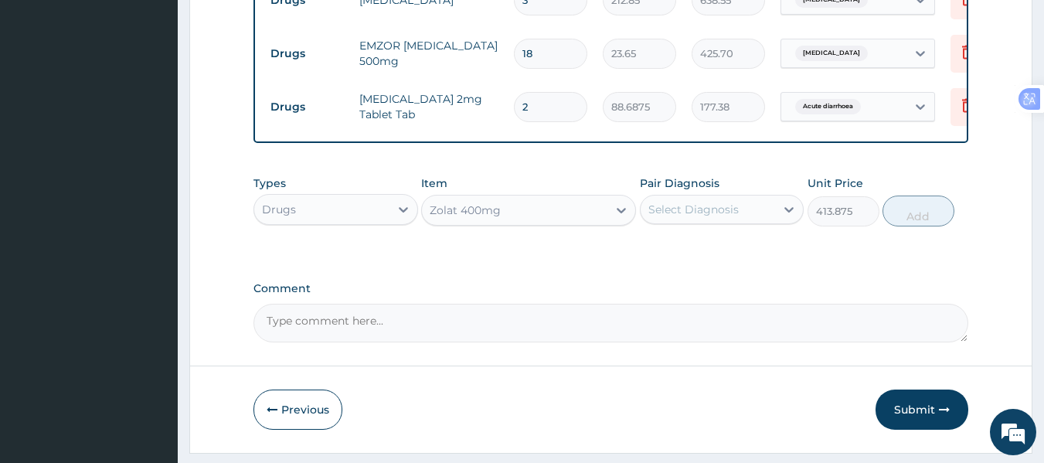
click at [720, 217] on div "Select Diagnosis" at bounding box center [693, 209] width 90 height 15
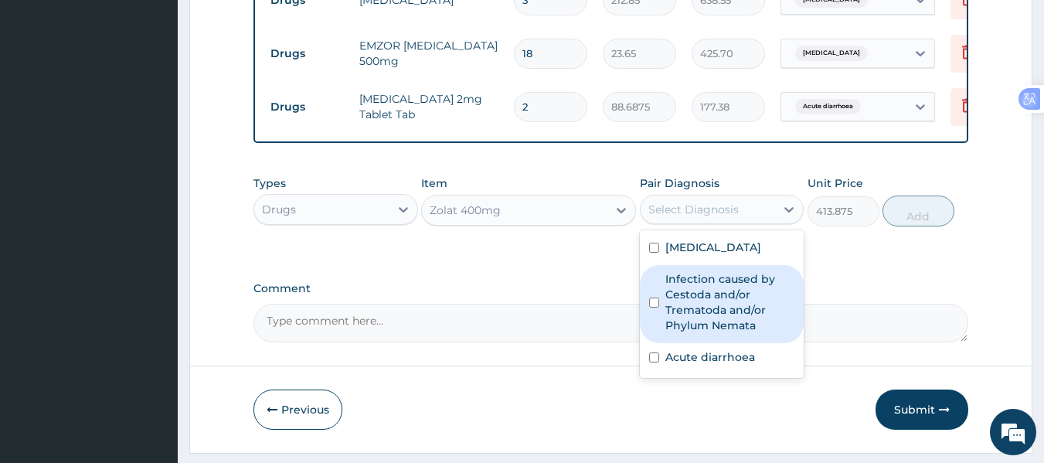
click at [741, 329] on label "Infection caused by Cestoda and/or Trematoda and/or Phylum Nemata" at bounding box center [730, 302] width 130 height 62
checkbox input "true"
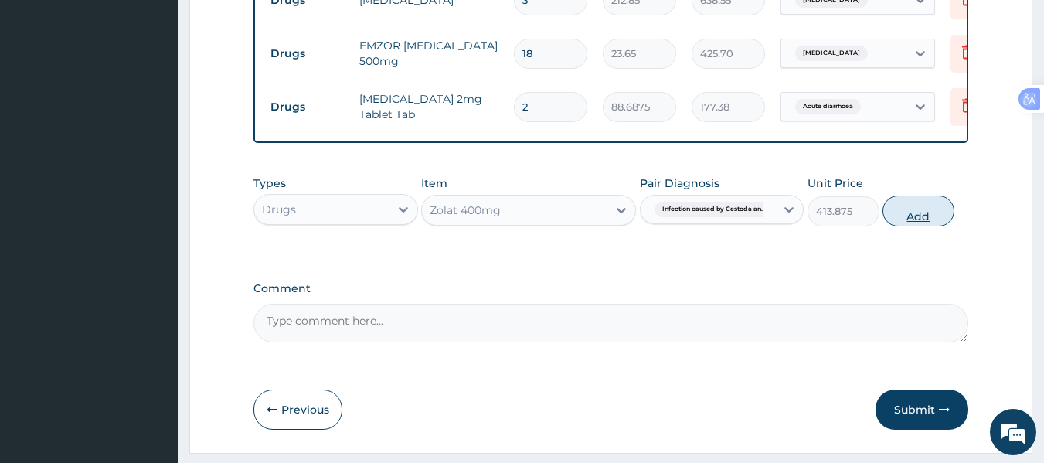
click at [919, 224] on button "Add" at bounding box center [919, 211] width 72 height 31
type input "0"
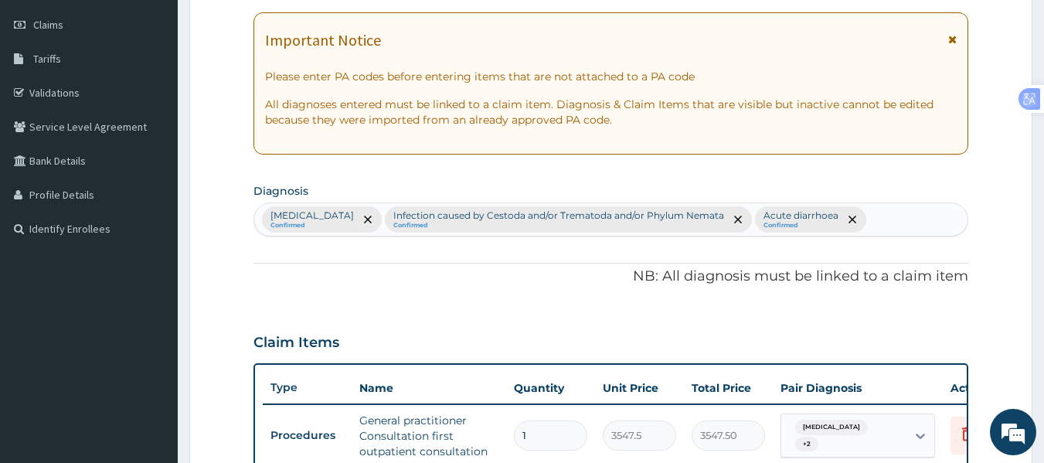
scroll to position [207, 0]
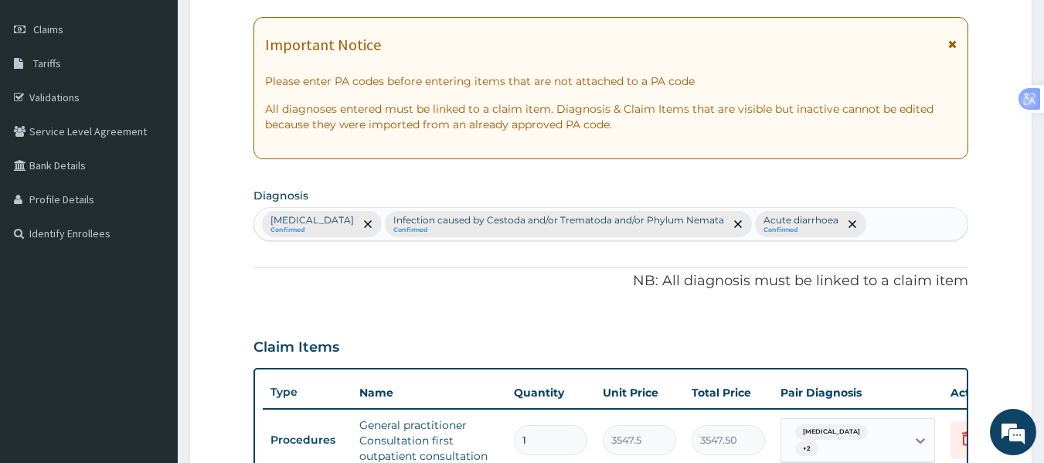
click at [900, 215] on div "Falciparum malaria Confirmed Infection caused by Cestoda and/or Trematoda and/o…" at bounding box center [611, 224] width 714 height 32
type input "myalg"
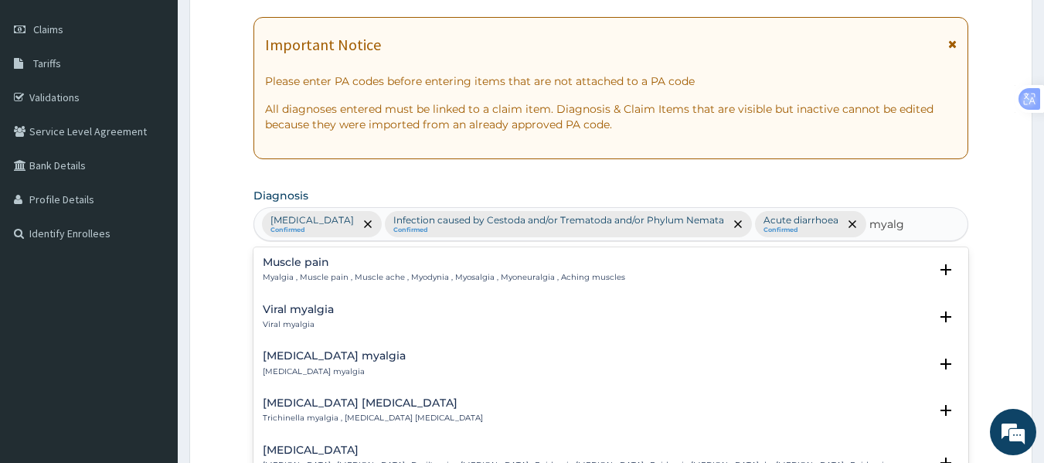
click at [288, 267] on h4 "Muscle pain" at bounding box center [444, 263] width 362 height 12
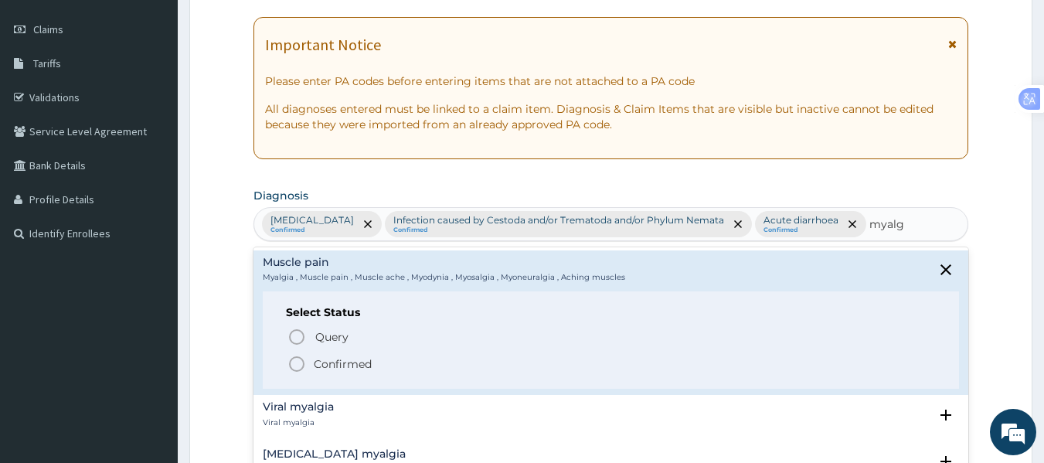
click at [297, 365] on icon "status option filled" at bounding box center [296, 364] width 19 height 19
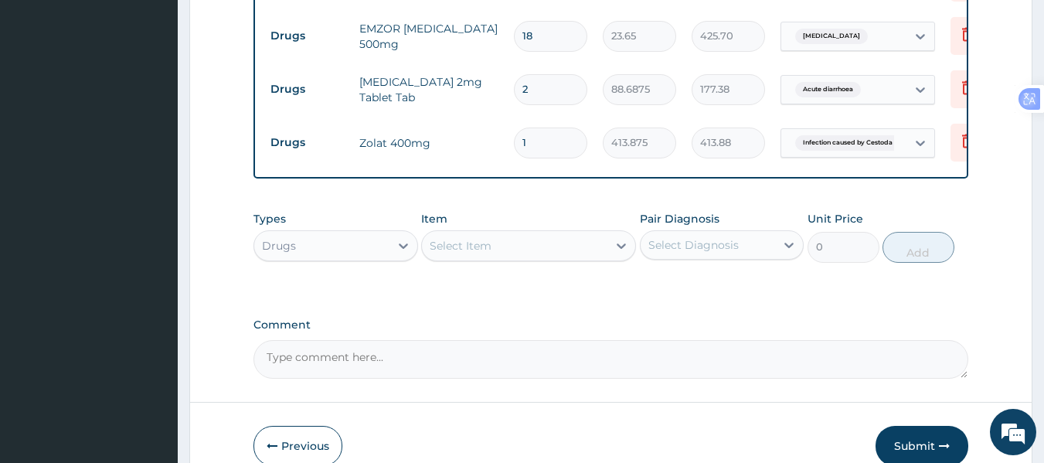
scroll to position [822, 0]
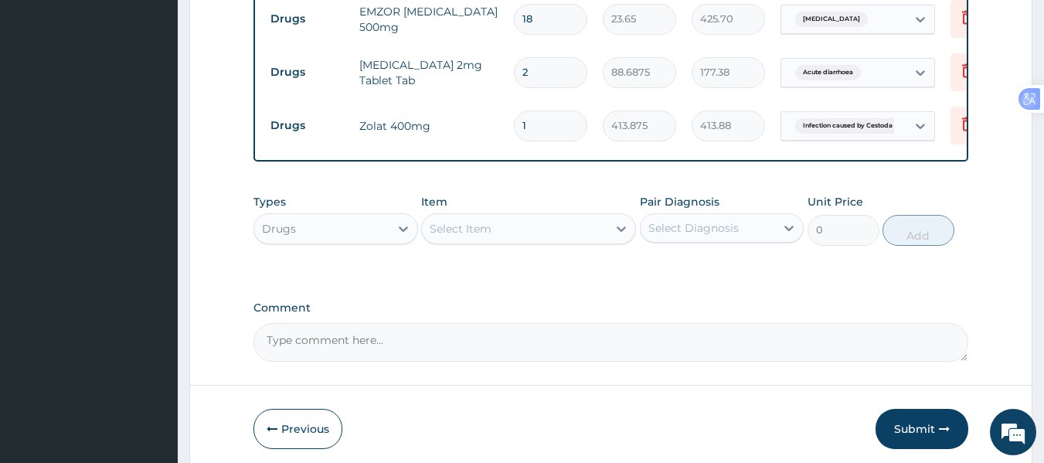
click at [533, 239] on div "Select Item" at bounding box center [514, 228] width 185 height 25
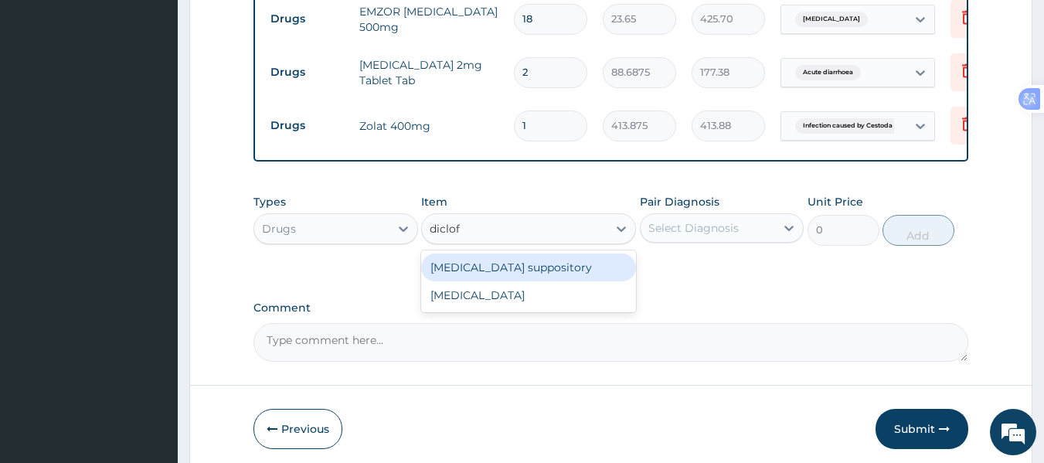
type input "diclofe"
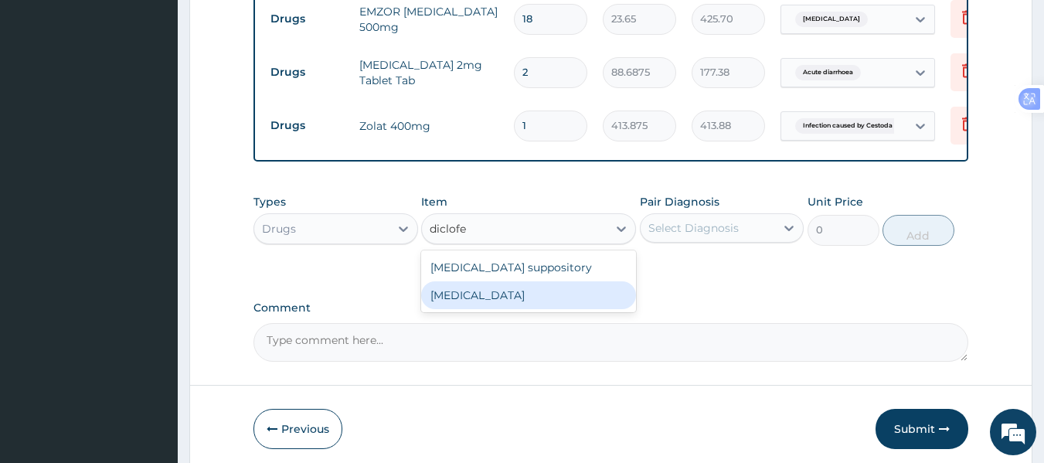
click at [516, 308] on div "Diclofenac" at bounding box center [528, 295] width 215 height 28
type input "591.25"
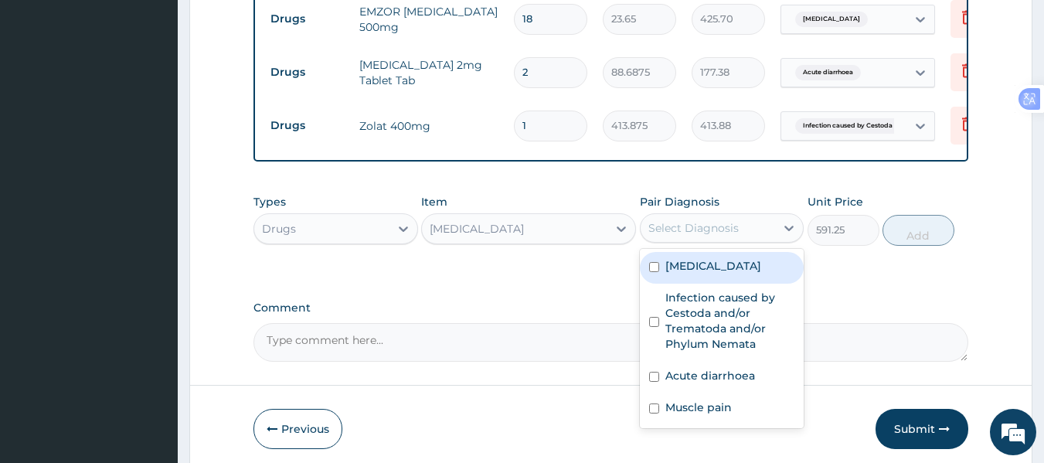
click at [693, 236] on div "Select Diagnosis" at bounding box center [693, 227] width 90 height 15
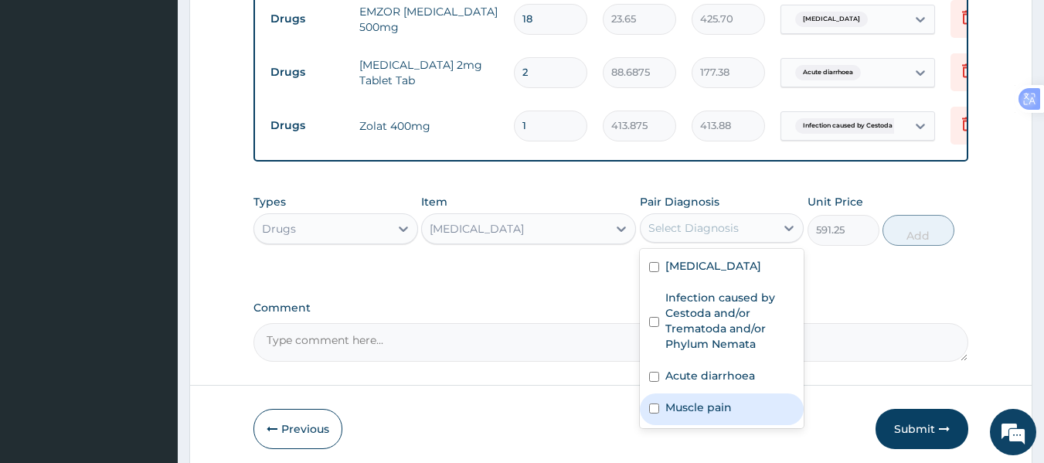
click at [713, 415] on label "Muscle pain" at bounding box center [698, 407] width 66 height 15
checkbox input "true"
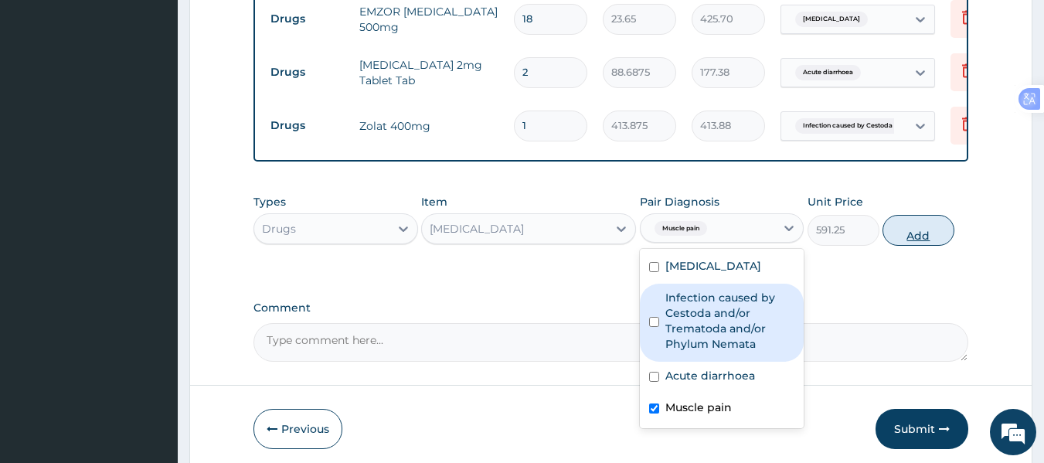
click at [918, 246] on button "Add" at bounding box center [919, 230] width 72 height 31
type input "0"
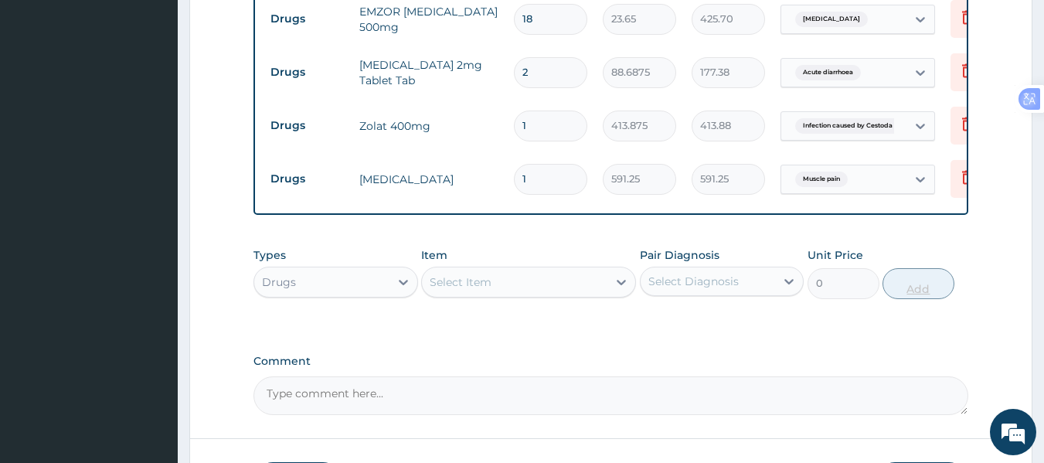
type input "0.00"
type input "2"
type input "1182.50"
type input "2"
click at [489, 290] on div "Select Item" at bounding box center [461, 281] width 62 height 15
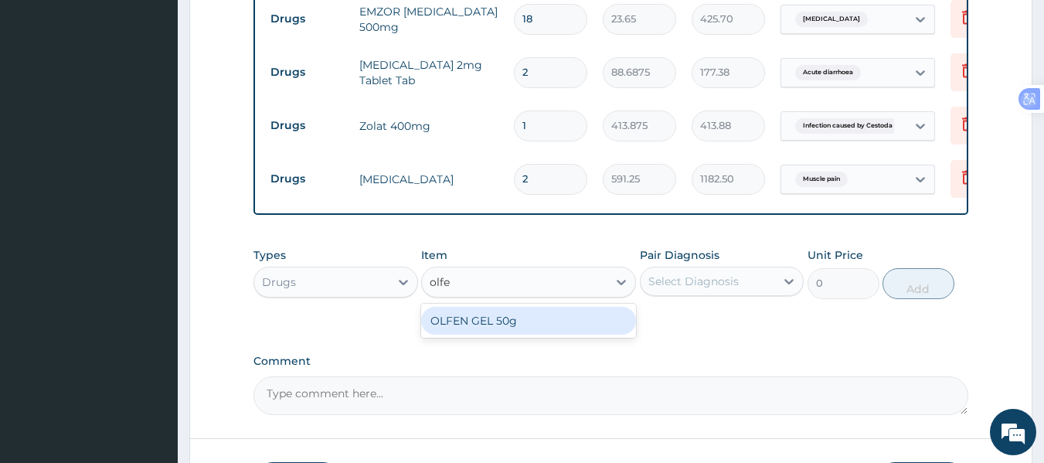
type input "olfen"
click at [492, 332] on div "OLFEN GEL 50g" at bounding box center [528, 321] width 215 height 28
type input "2672.45"
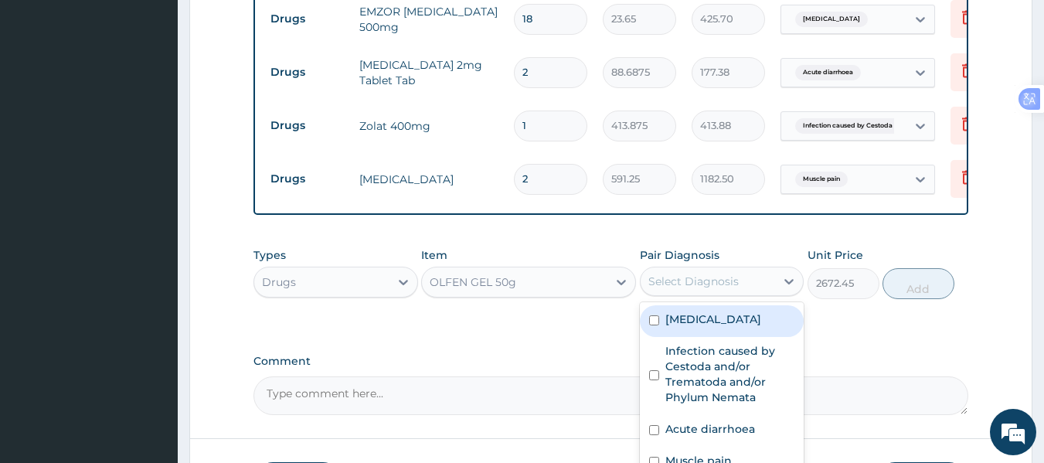
click at [698, 289] on div "Select Diagnosis" at bounding box center [693, 281] width 90 height 15
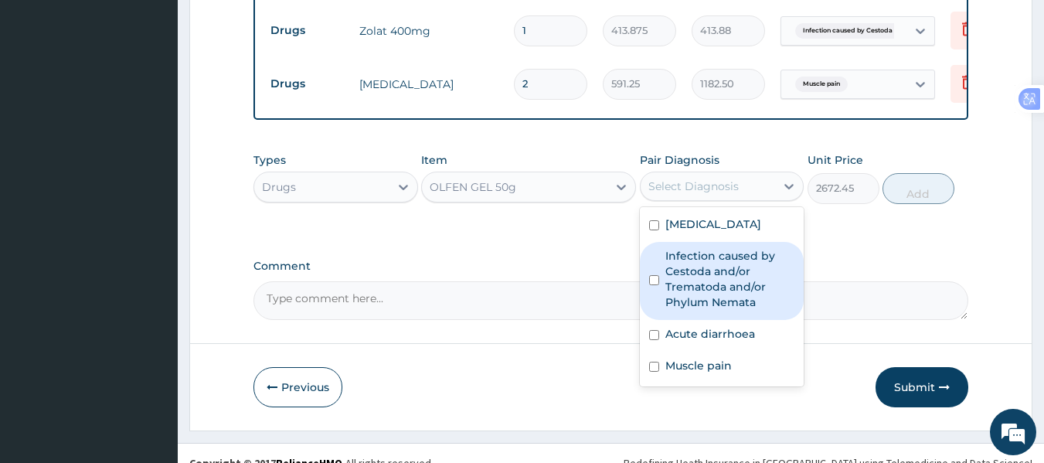
scroll to position [948, 0]
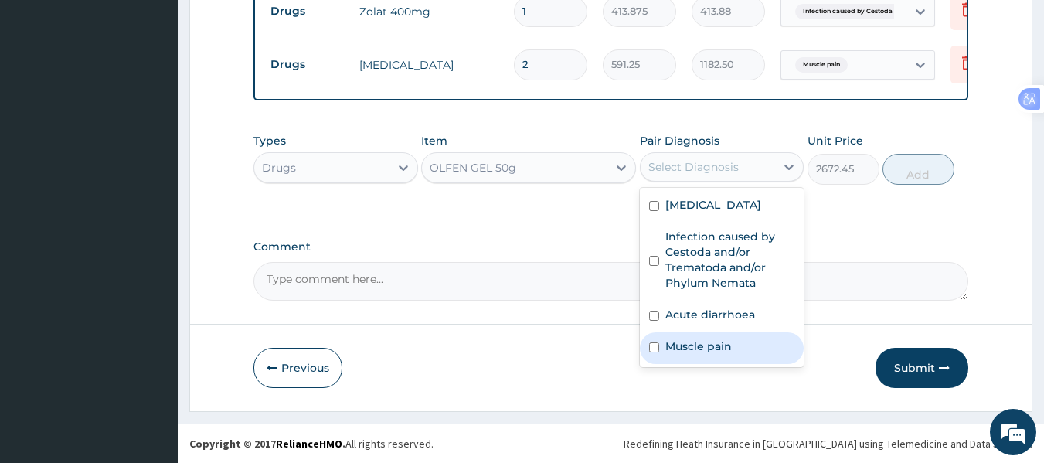
click at [703, 347] on label "Muscle pain" at bounding box center [698, 346] width 66 height 15
checkbox input "true"
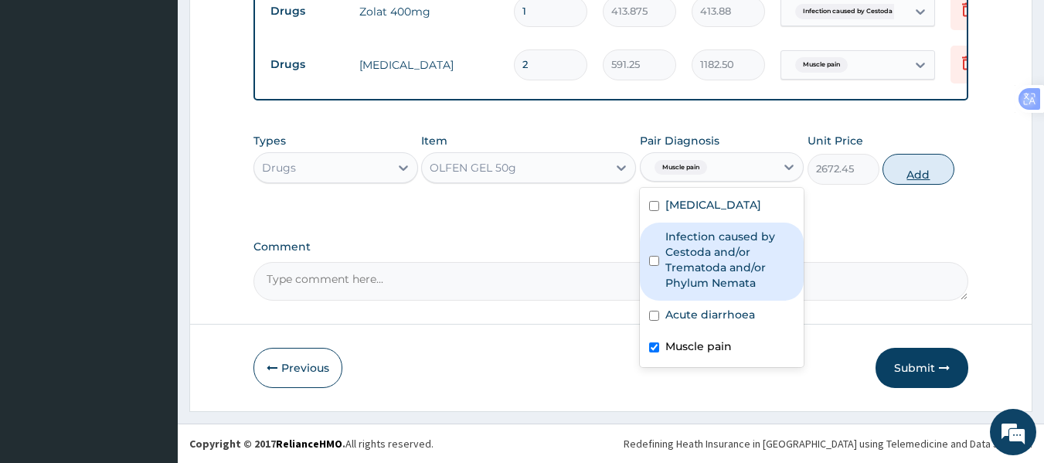
click at [919, 176] on button "Add" at bounding box center [919, 169] width 72 height 31
type input "0"
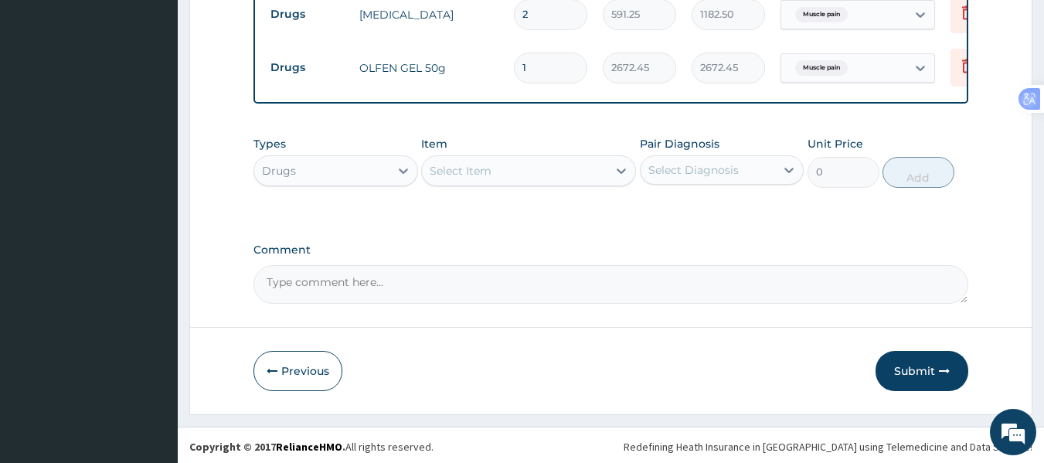
scroll to position [1001, 0]
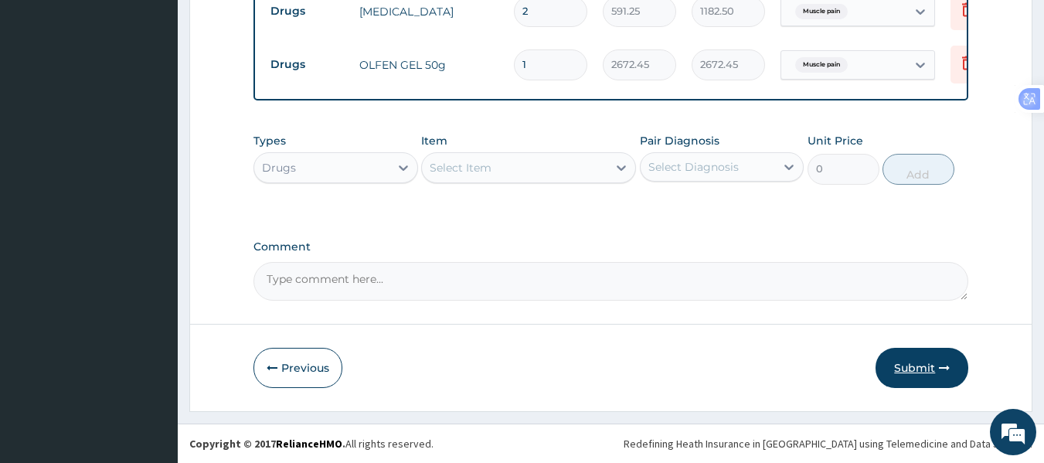
click at [918, 369] on button "Submit" at bounding box center [922, 368] width 93 height 40
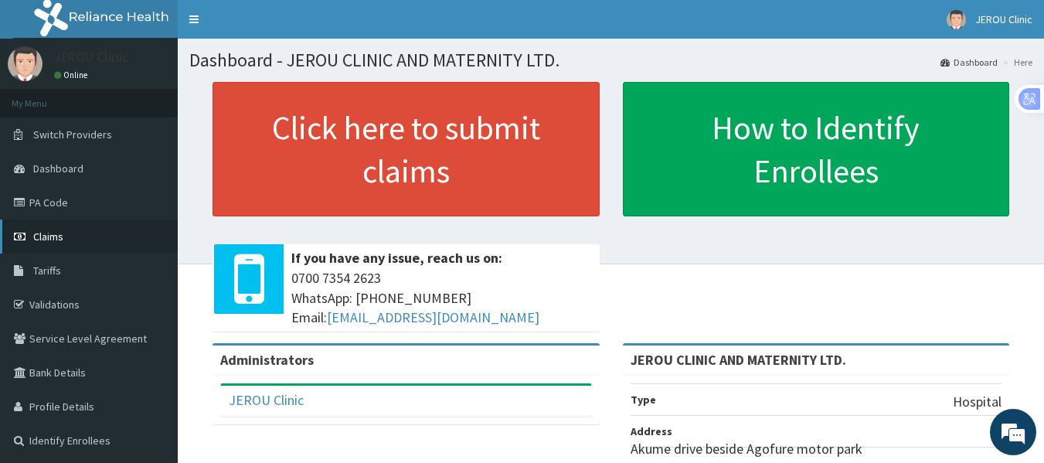
click at [47, 227] on link "Claims" at bounding box center [89, 236] width 178 height 34
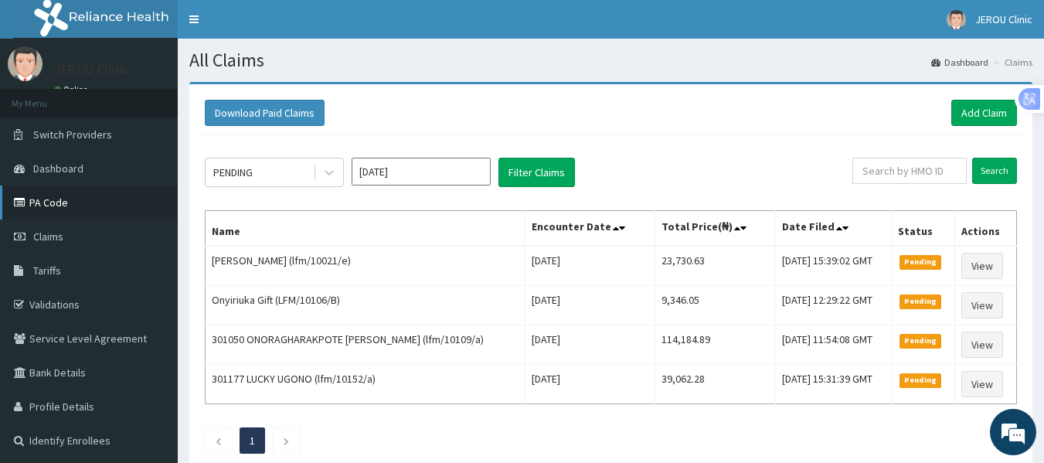
click at [57, 205] on link "PA Code" at bounding box center [89, 202] width 178 height 34
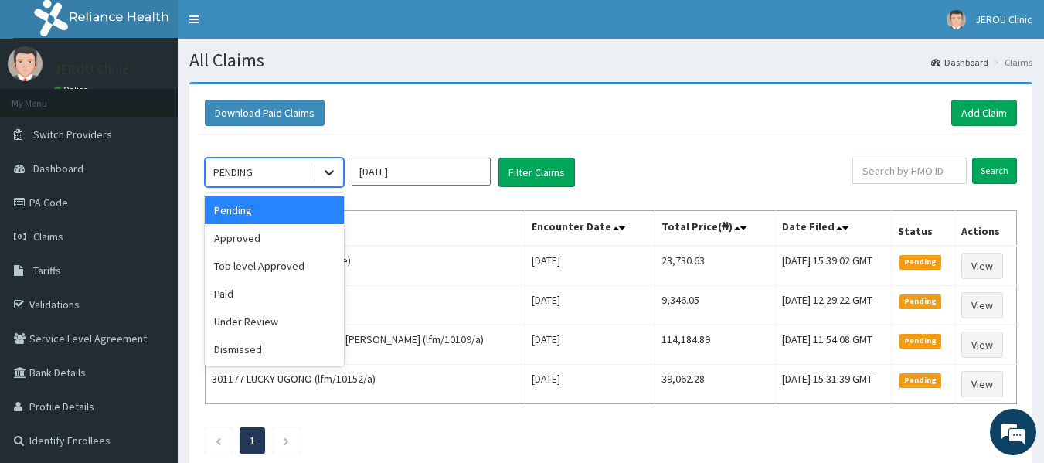
click at [328, 174] on icon at bounding box center [329, 173] width 9 height 5
click at [283, 236] on div "Approved" at bounding box center [274, 238] width 139 height 28
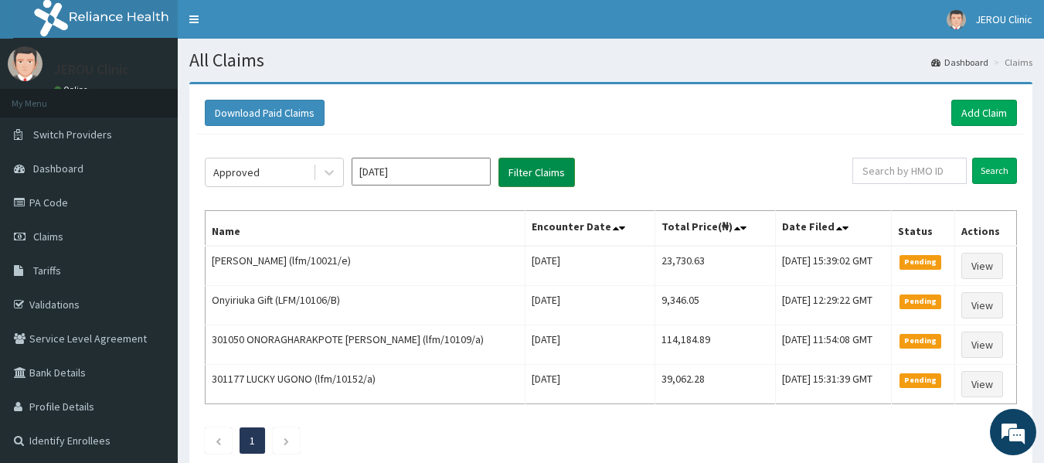
click at [534, 172] on button "Filter Claims" at bounding box center [536, 172] width 77 height 29
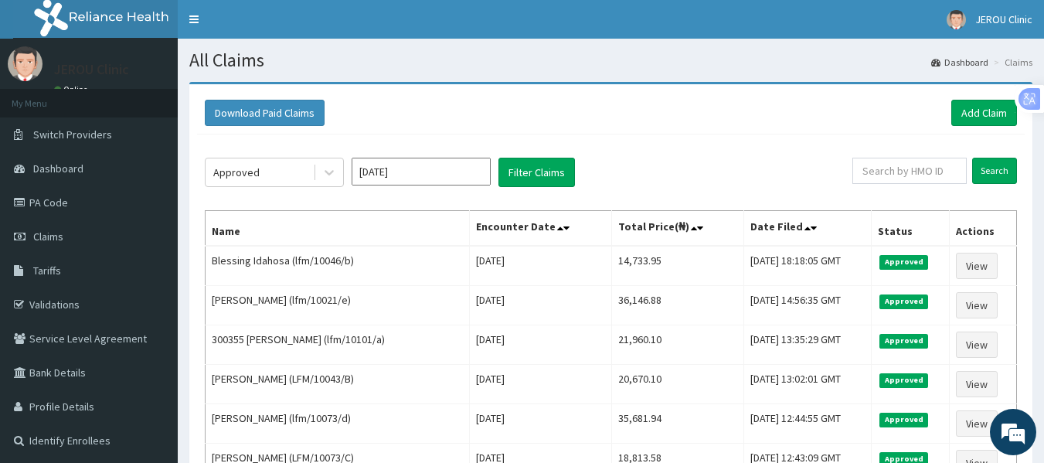
click at [813, 184] on div "Approved Sep 2025 Filter Claims" at bounding box center [529, 172] width 648 height 29
